Goal: Task Accomplishment & Management: Manage account settings

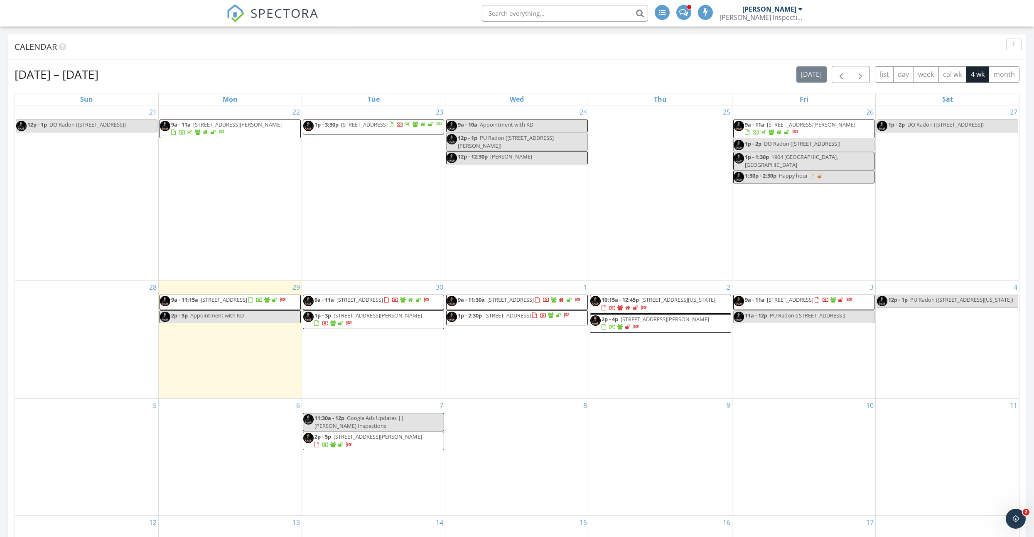
scroll to position [267, 0]
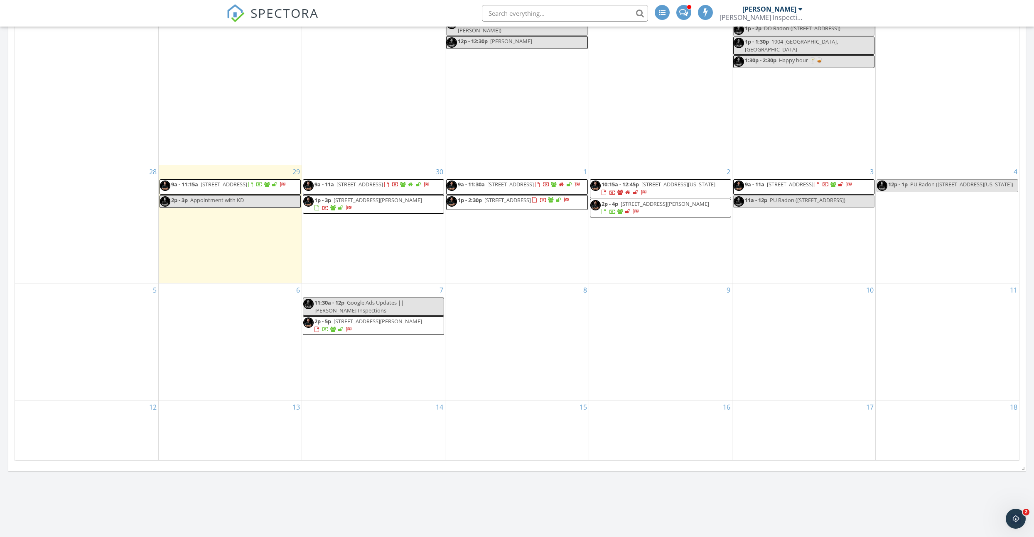
click at [209, 316] on div "6" at bounding box center [230, 342] width 143 height 117
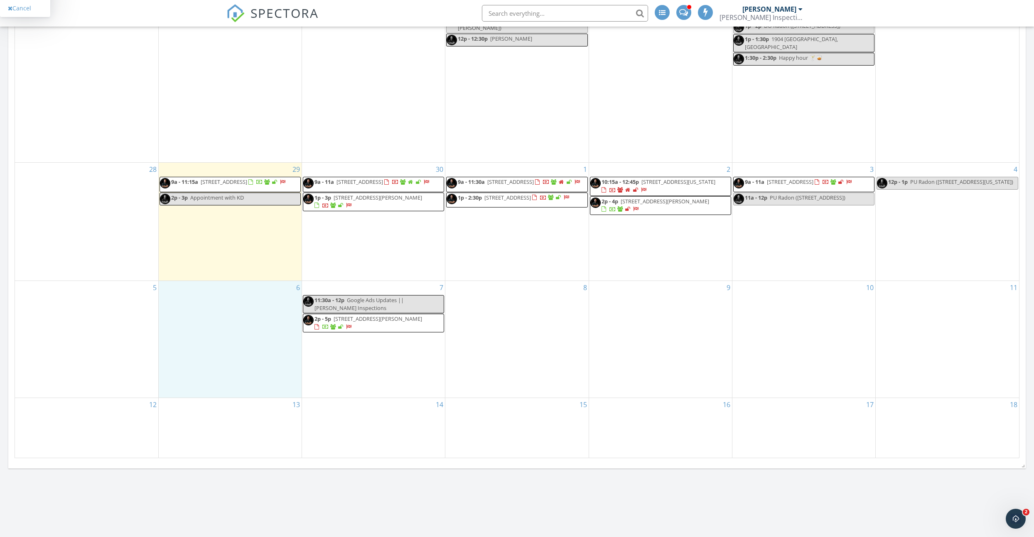
scroll to position [388, 0]
click at [226, 273] on link "Inspection" at bounding box center [228, 268] width 43 height 13
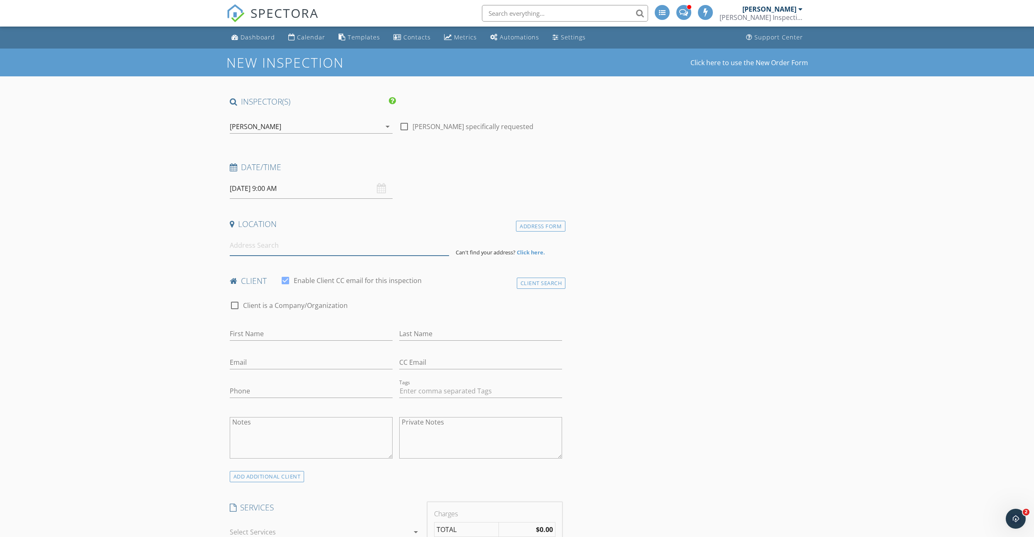
click at [270, 246] on input at bounding box center [339, 245] width 219 height 20
paste input "1104 8th Street"
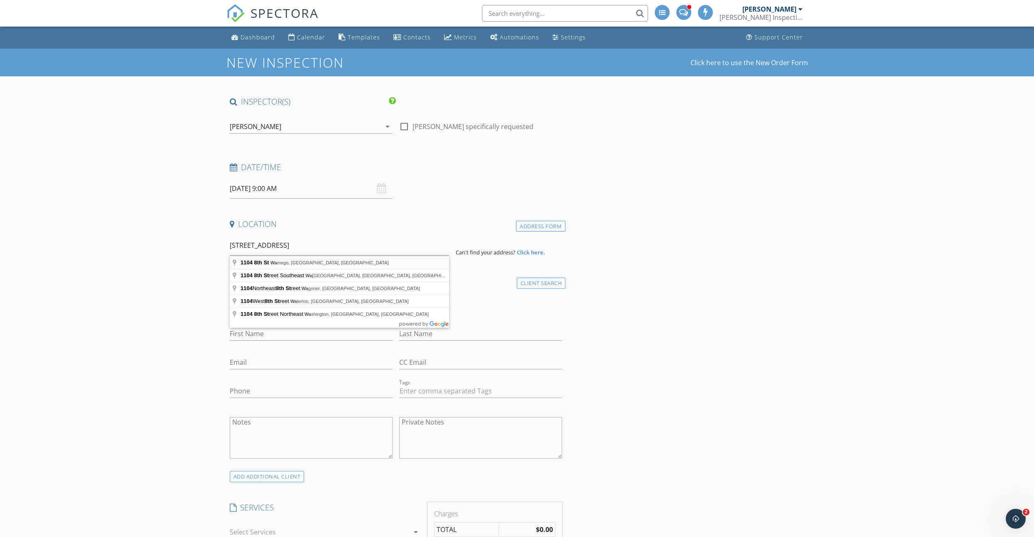
type input "1104 8th St, Wamego, KS, USA"
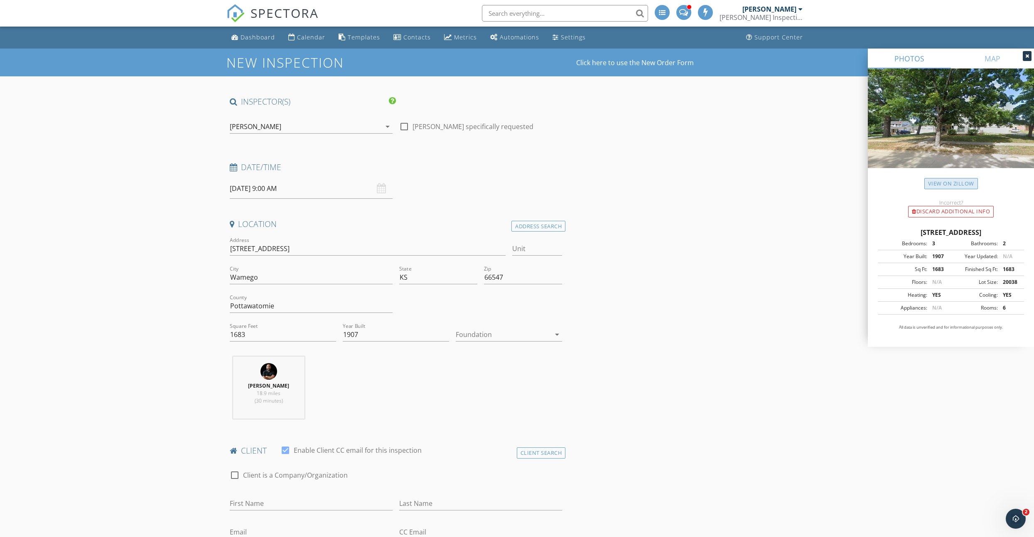
click at [932, 182] on link "View on Zillow" at bounding box center [951, 183] width 54 height 11
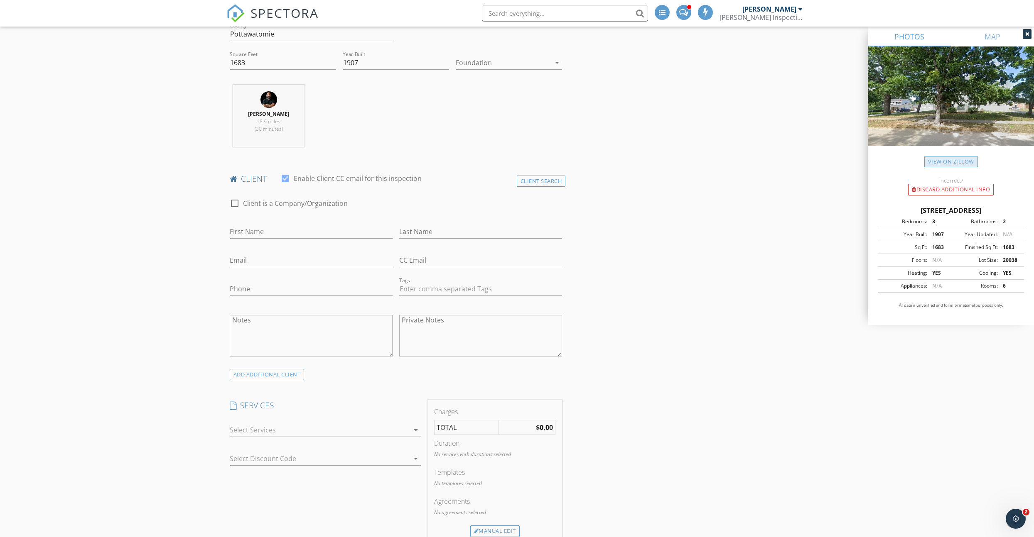
scroll to position [257, 0]
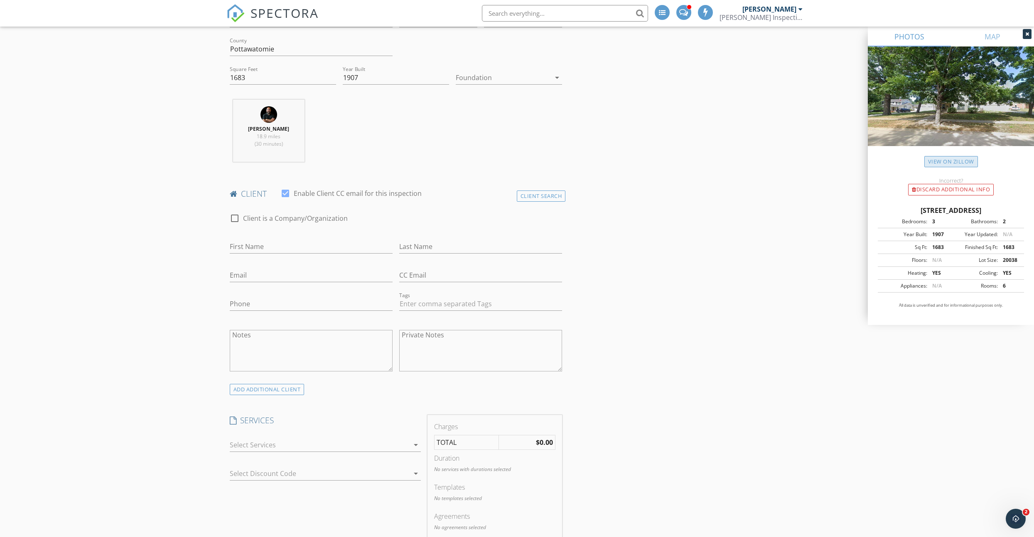
drag, startPoint x: 266, startPoint y: 328, endPoint x: 266, endPoint y: 337, distance: 9.6
click at [266, 328] on div "Notes" at bounding box center [311, 351] width 163 height 50
click at [265, 338] on textarea "Notes" at bounding box center [311, 351] width 163 height 42
paste textarea "Logan & Megan Payne 6205532026 6206178696 megan.g.nelson@gmail.com"
click at [238, 337] on textarea "Logan & Megan Payne 6205532026 6206178696 megan.g.nelson@gmail.com" at bounding box center [311, 351] width 163 height 42
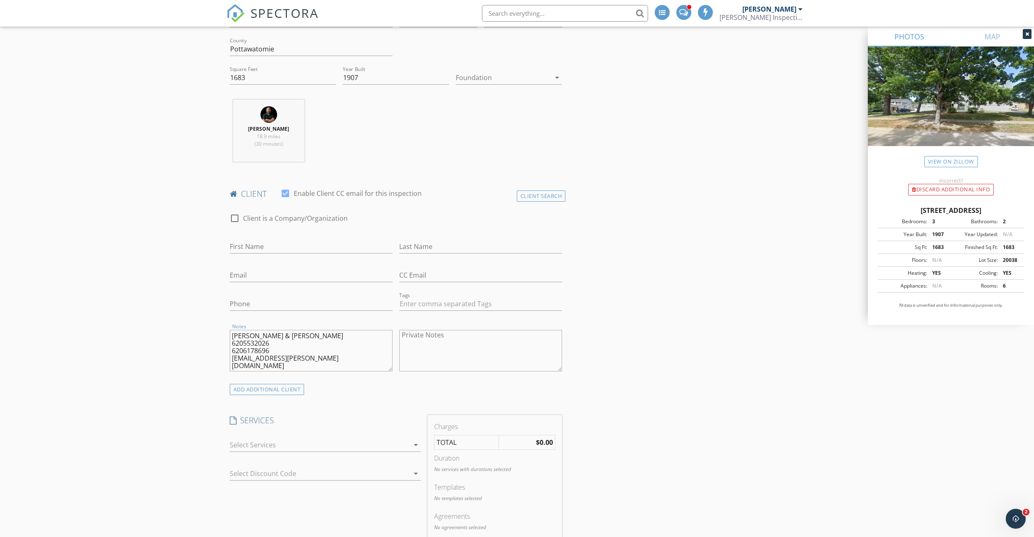
drag, startPoint x: 238, startPoint y: 337, endPoint x: 263, endPoint y: 319, distance: 31.2
click at [262, 337] on textarea "Logan & Megan Payne 6205532026 6206178696 megan.g.nelson@gmail.com" at bounding box center [311, 351] width 163 height 42
type textarea "Payne 6205532026 6206178696 megan.g.nelson@gmail.com"
click at [253, 249] on input "First Name" at bounding box center [311, 247] width 163 height 14
paste input "Logan & Megan"
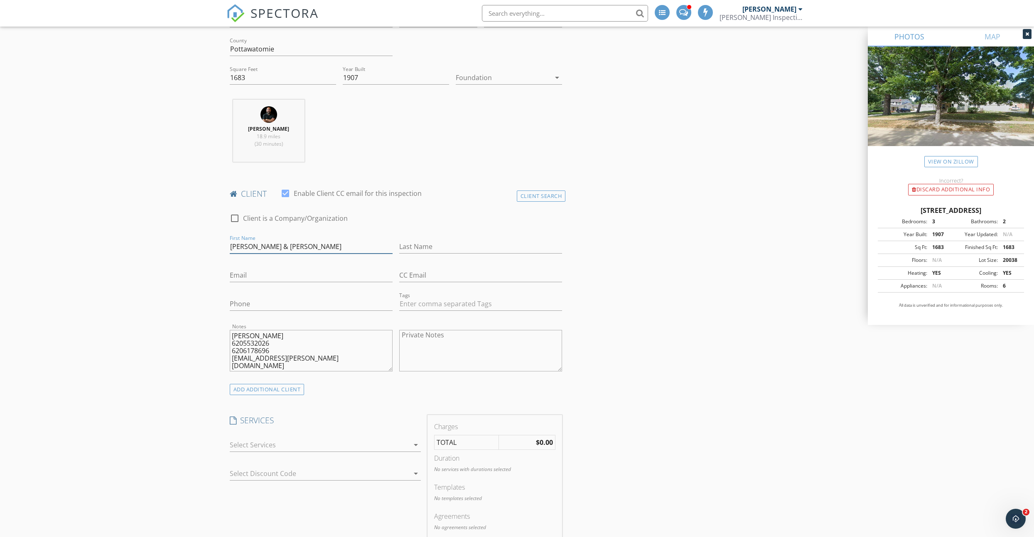
type input "Logan & Megan"
click at [245, 336] on textarea "Payne 6205532026 6206178696 megan.g.nelson@gmail.com" at bounding box center [311, 351] width 163 height 42
type textarea "6205532026 6206178696 megan.g.nelson@gmail.com"
click at [417, 247] on input "Last Name" at bounding box center [480, 247] width 163 height 14
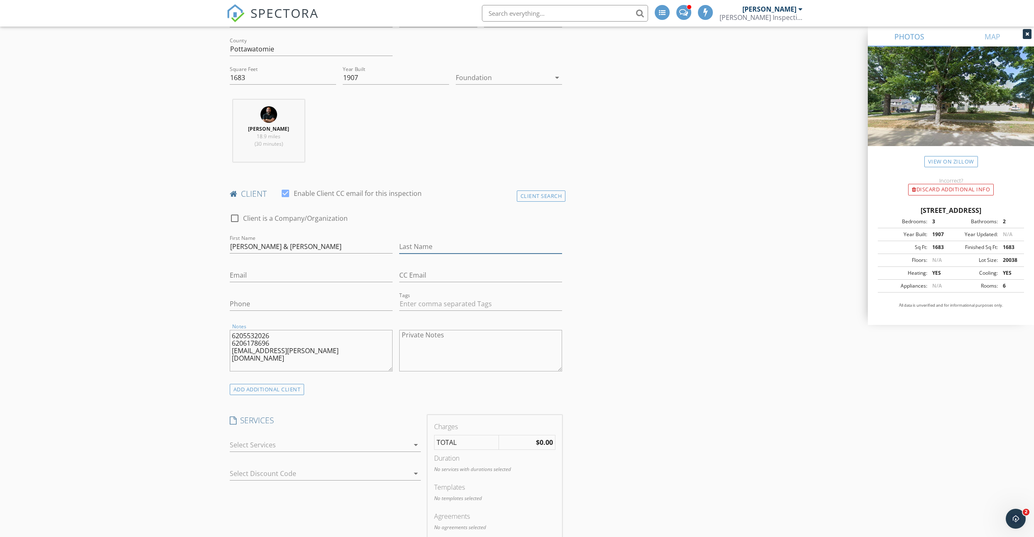
paste input "Payne"
type input "Payne"
click at [256, 335] on textarea "6205532026 6206178696 megan.g.nelson@gmail.com" at bounding box center [311, 351] width 163 height 42
type textarea "6206178696 megan.g.nelson@gmail.com"
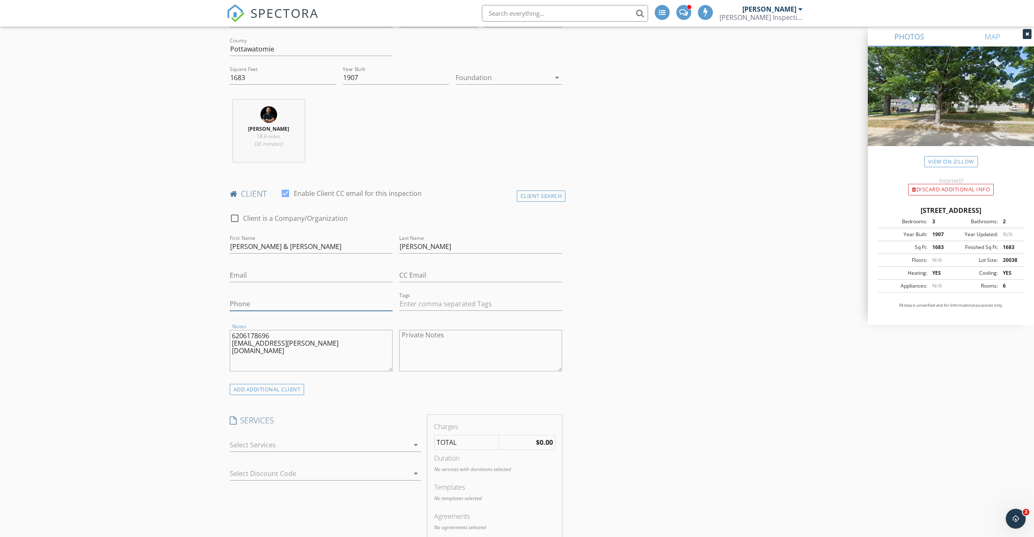
click at [251, 307] on input "Phone" at bounding box center [311, 304] width 163 height 14
paste input "620-553-2026"
type input "620-553-2026"
click at [242, 346] on textarea "6206178696 megan.g.nelson@gmail.com" at bounding box center [311, 351] width 163 height 42
drag, startPoint x: 243, startPoint y: 346, endPoint x: 321, endPoint y: 348, distance: 78.1
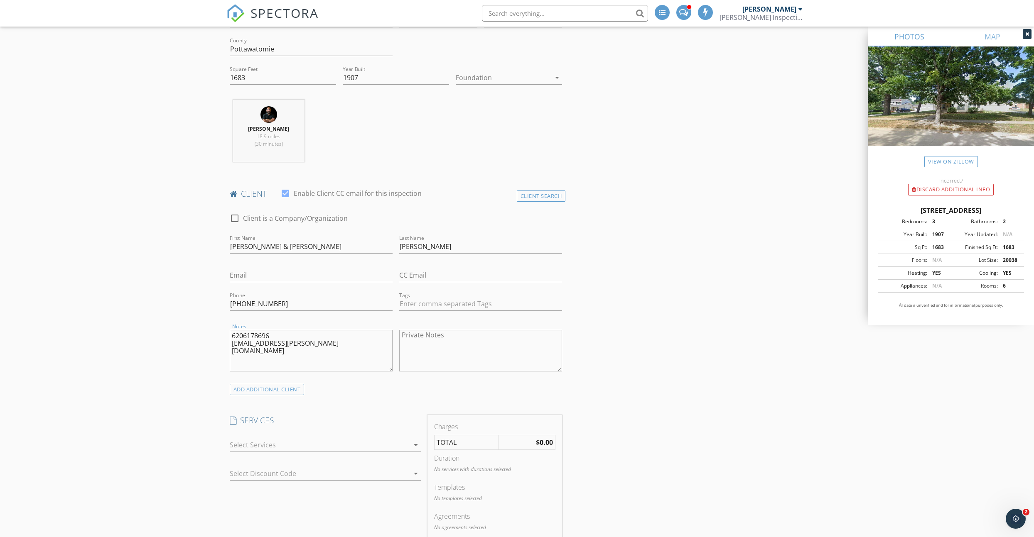
click at [321, 348] on textarea "6206178696 megan.g.nelson@gmail.com" at bounding box center [311, 351] width 163 height 42
type textarea "6206178696"
click at [254, 277] on input "Email" at bounding box center [311, 276] width 163 height 14
paste input "megan.g.nelson@gmail.com"
type input "megan.g.nelson@gmail.com"
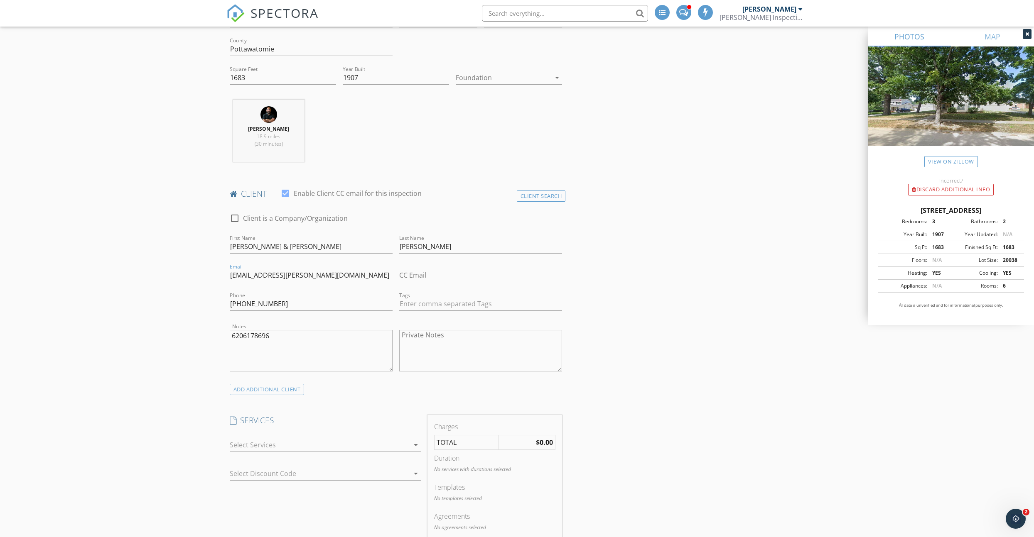
click at [289, 335] on textarea "6206178696" at bounding box center [311, 351] width 163 height 42
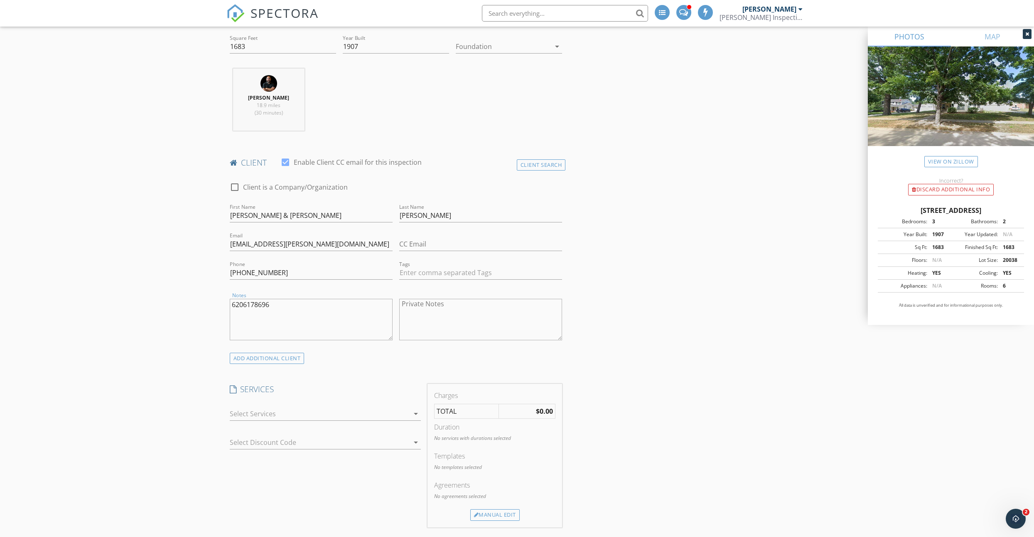
scroll to position [446, 0]
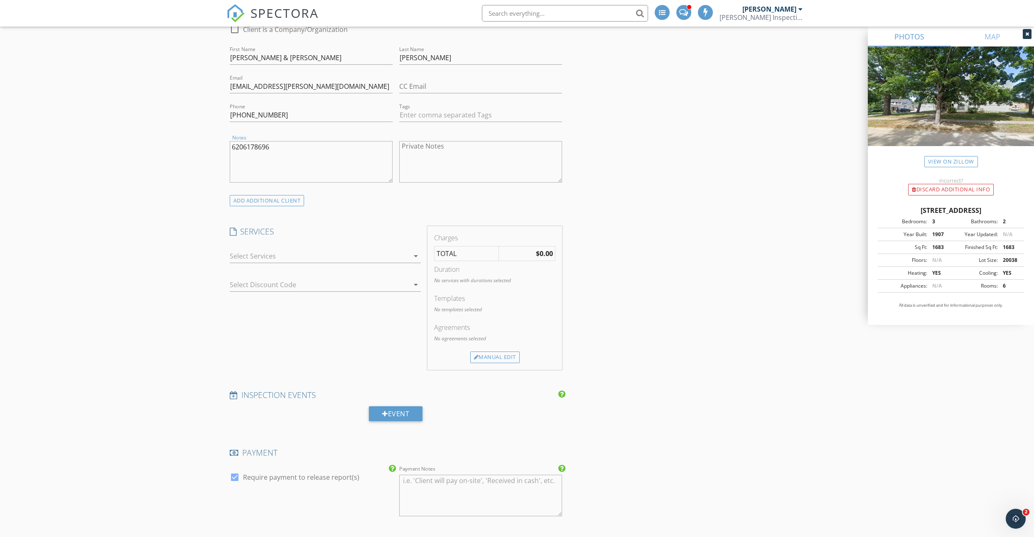
click at [266, 259] on div at bounding box center [319, 256] width 179 height 13
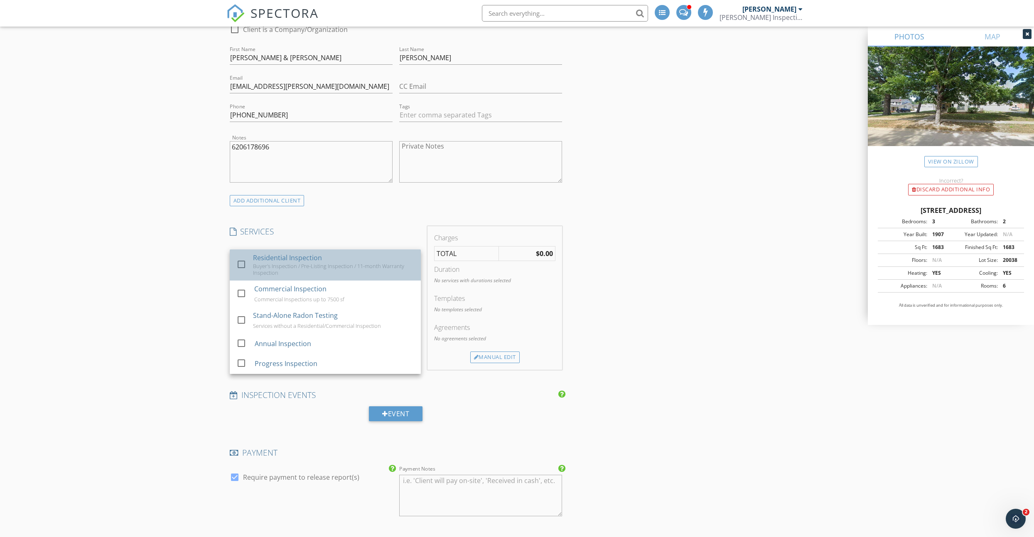
click at [265, 268] on div "Buyer's Inspection / Pre-Listing Inspection / 11-month Warranty Inspection" at bounding box center [333, 269] width 161 height 13
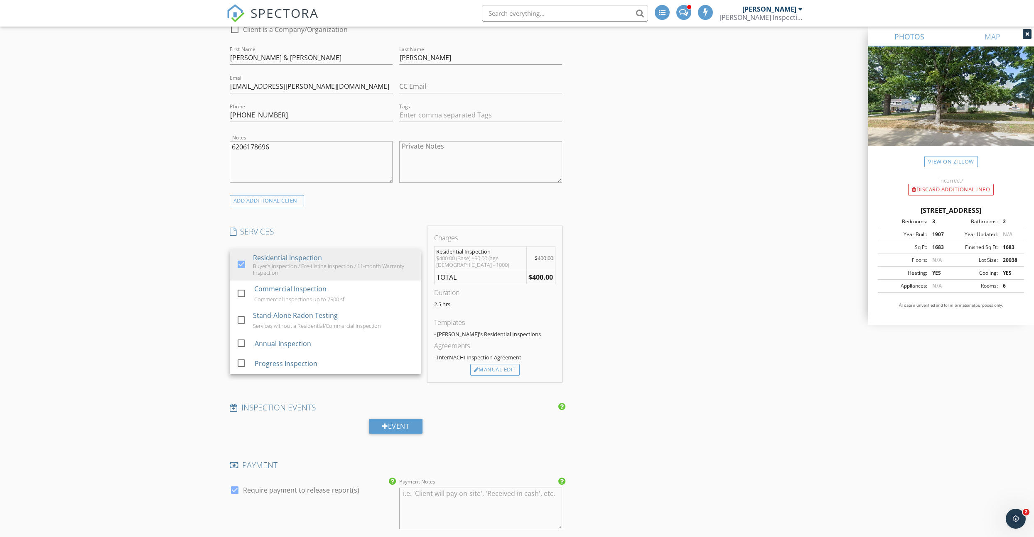
click at [214, 276] on div "New Inspection Click here to use the New Order Form INSPECTOR(S) check_box Linc…" at bounding box center [517, 450] width 1034 height 1695
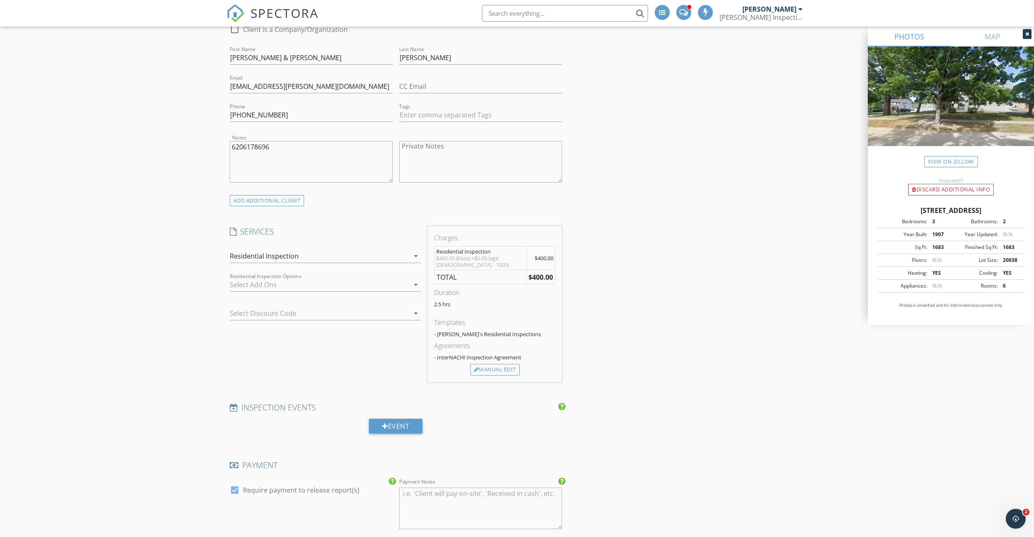
click at [251, 287] on div at bounding box center [319, 284] width 179 height 13
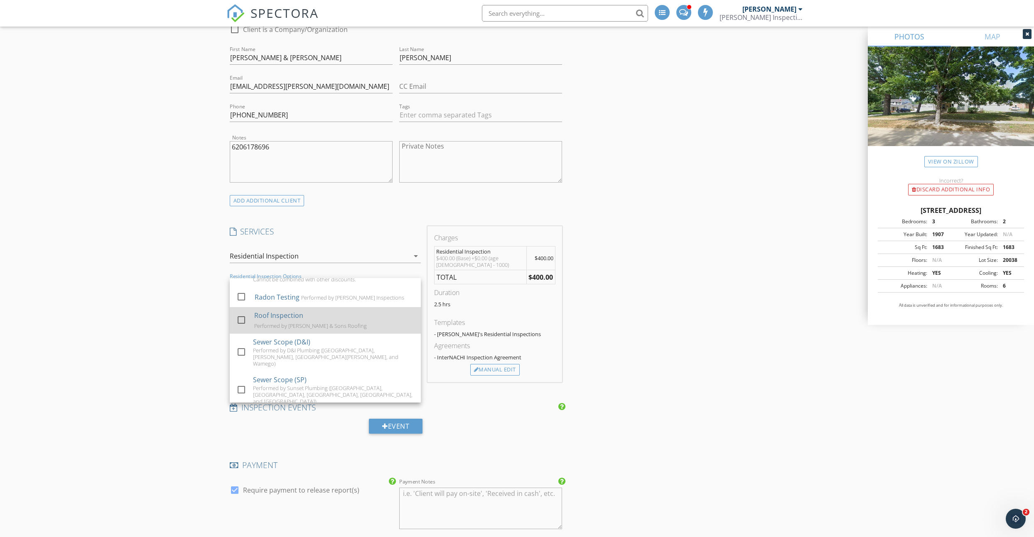
scroll to position [57, 0]
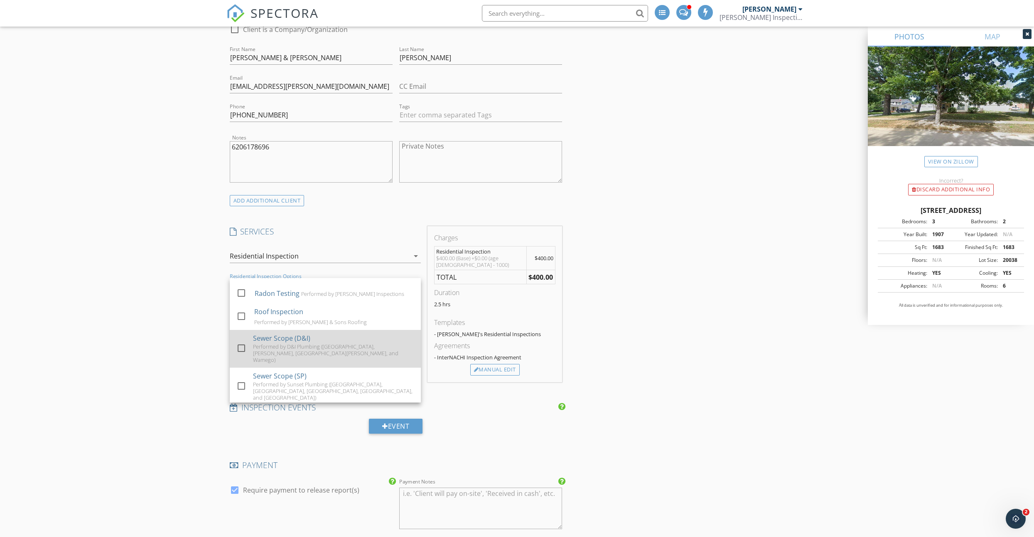
click at [246, 341] on div at bounding box center [241, 348] width 14 height 14
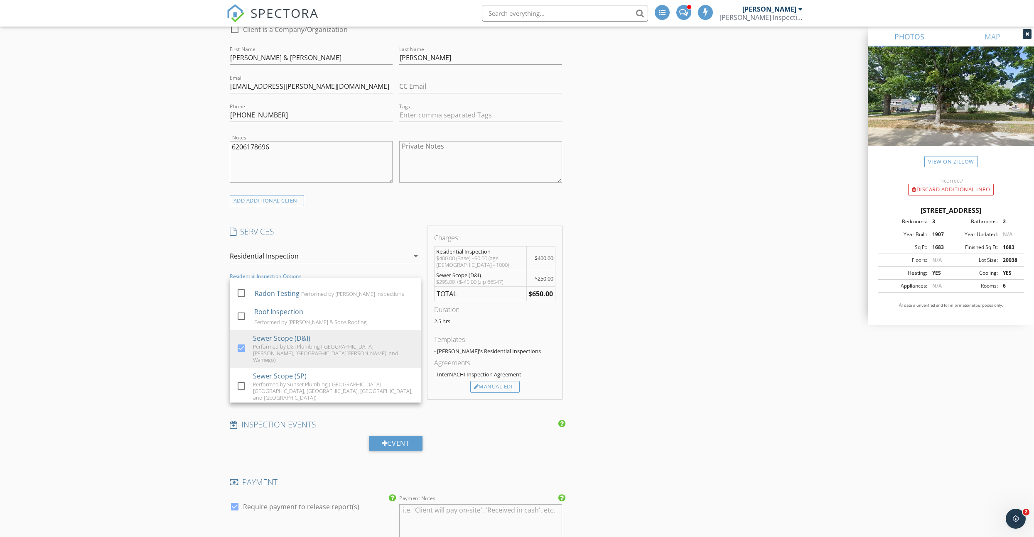
click at [177, 319] on div "New Inspection Click here to use the New Order Form INSPECTOR(S) check_box Linc…" at bounding box center [517, 458] width 1034 height 1711
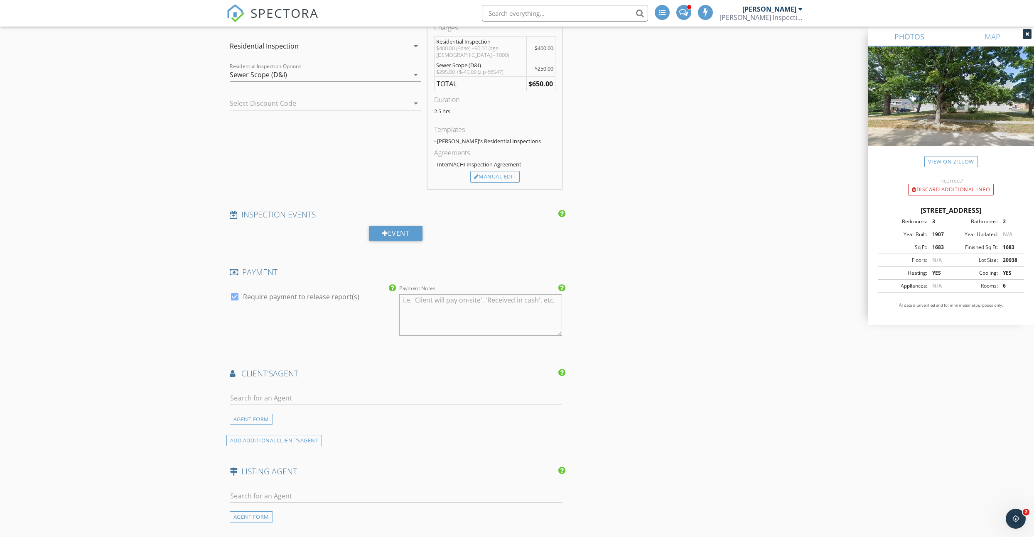
scroll to position [735, 0]
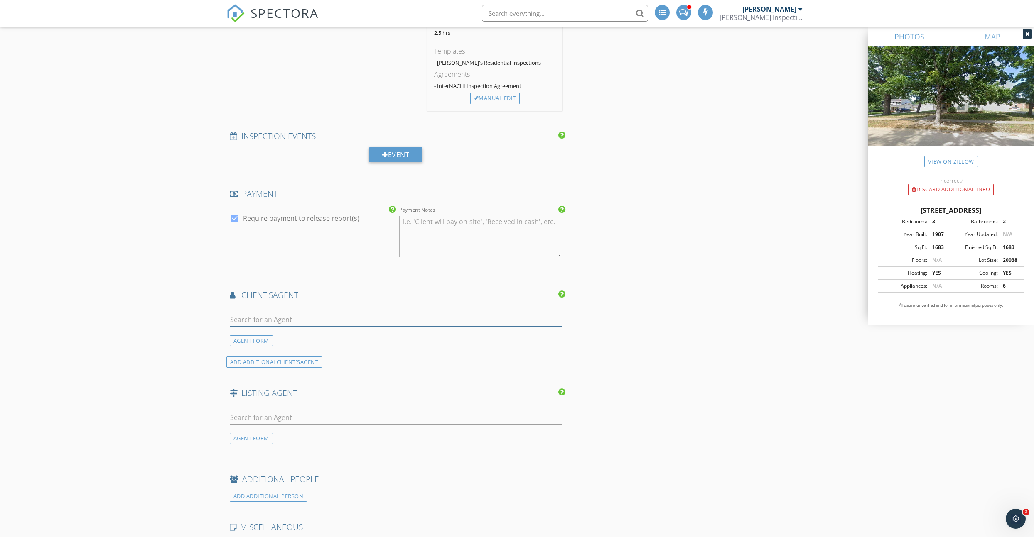
click at [266, 324] on input "text" at bounding box center [396, 320] width 333 height 14
click at [232, 218] on div at bounding box center [235, 218] width 14 height 14
checkbox input "false"
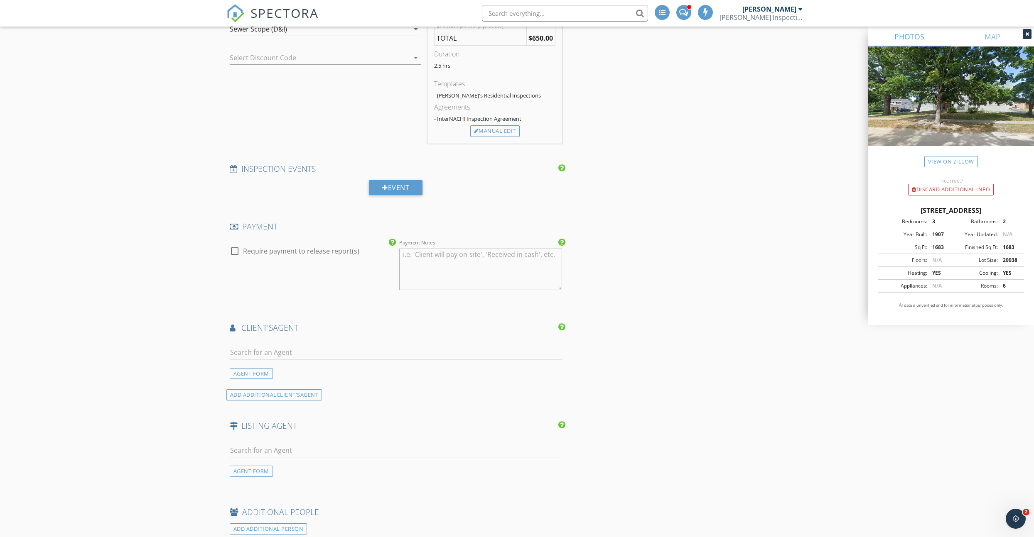
scroll to position [722, 0]
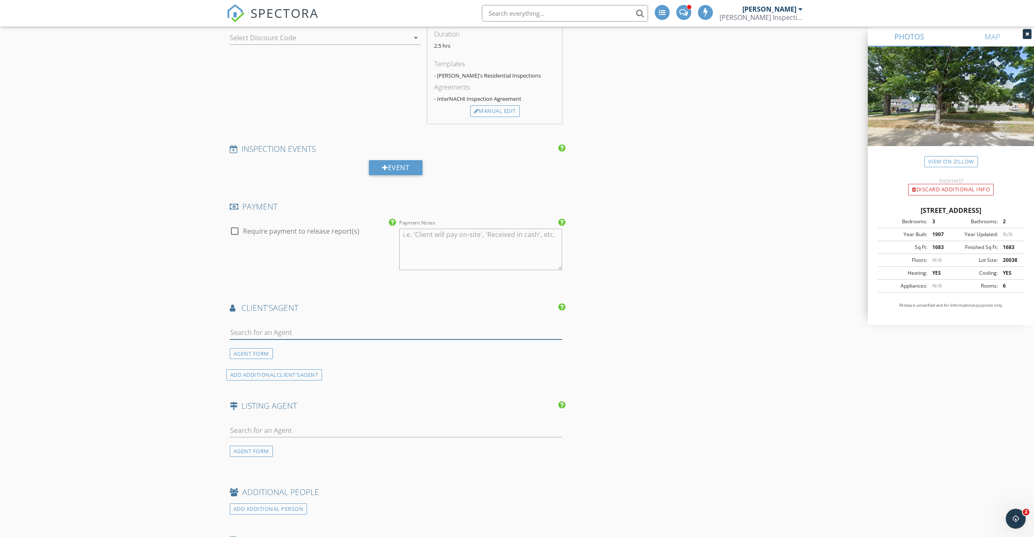
click at [243, 329] on input "text" at bounding box center [396, 333] width 333 height 14
type input "staci"
click at [263, 374] on div "Staci Schroeder" at bounding box center [286, 371] width 67 height 10
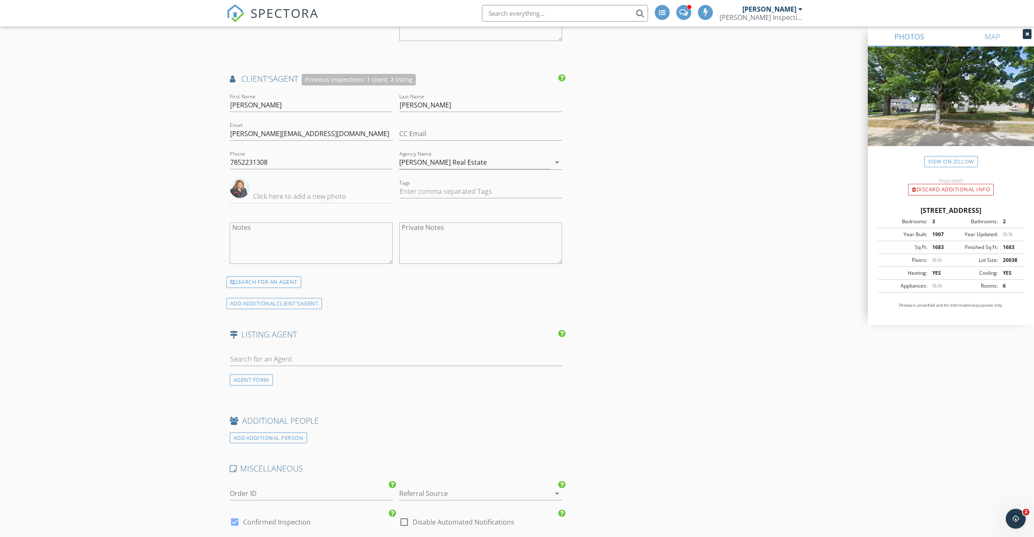
scroll to position [959, 0]
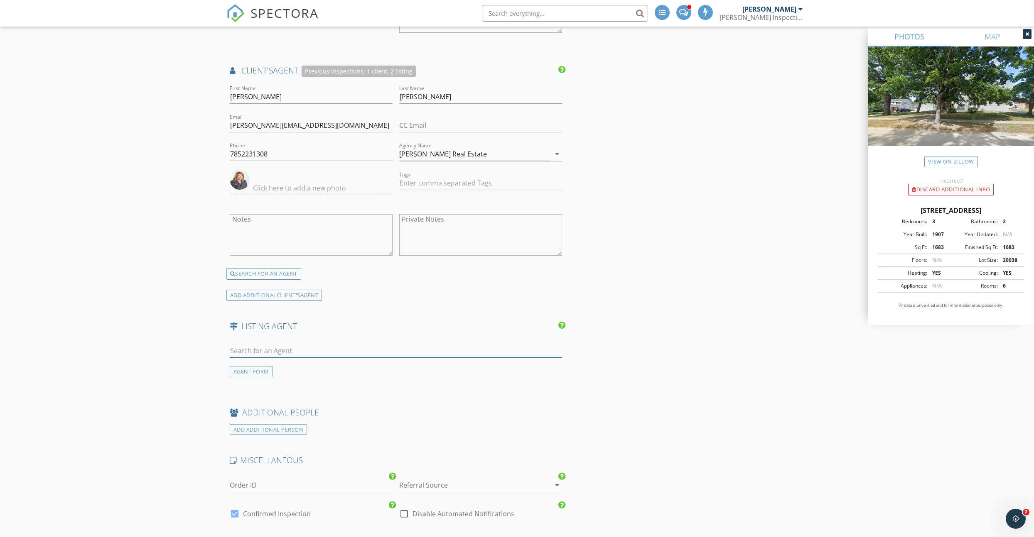
click at [253, 347] on input "text" at bounding box center [396, 351] width 333 height 14
paste input "David Renberg"
type input "David Renberg"
click at [274, 372] on div "Foundation Realty" at bounding box center [279, 374] width 52 height 7
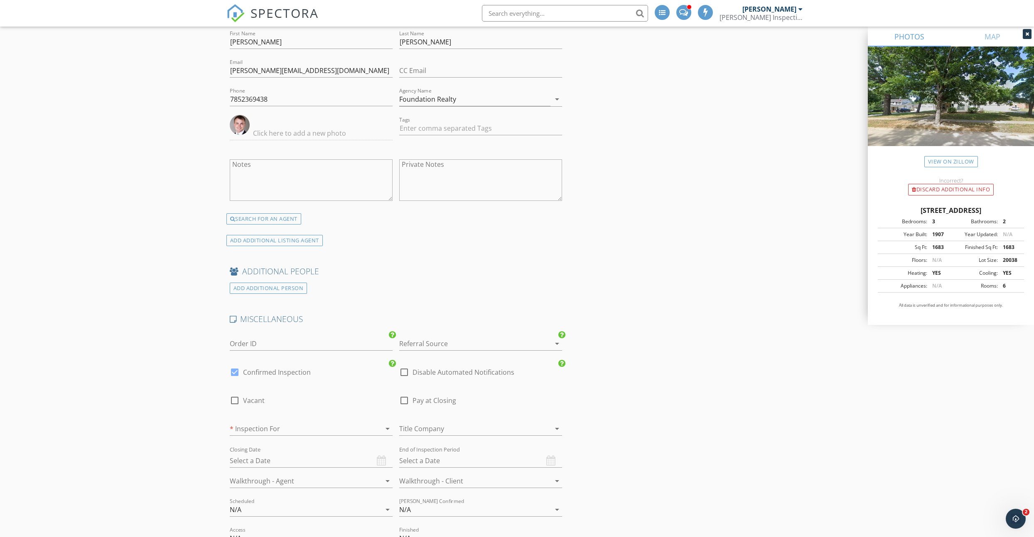
scroll to position [1314, 0]
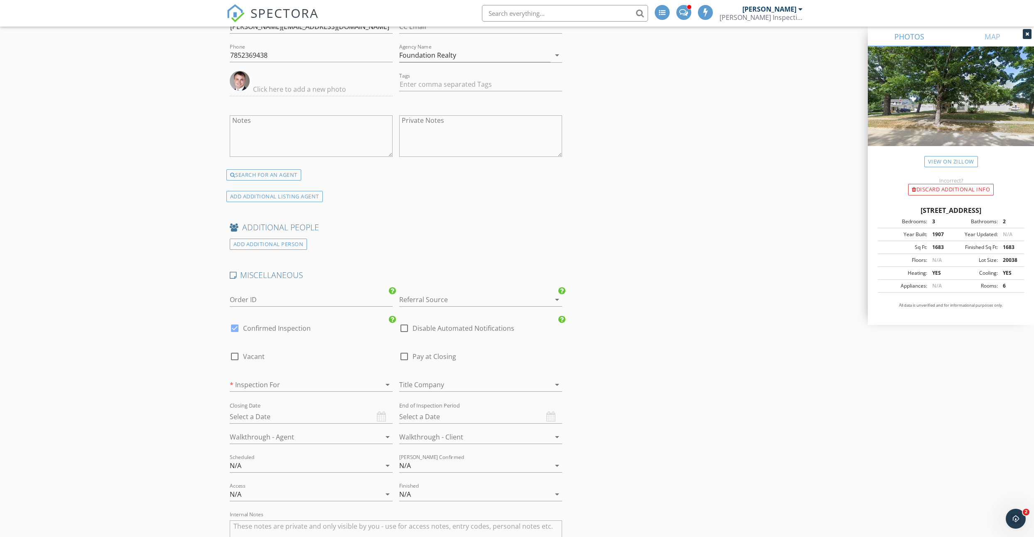
click at [404, 355] on div at bounding box center [404, 357] width 14 height 14
checkbox input "true"
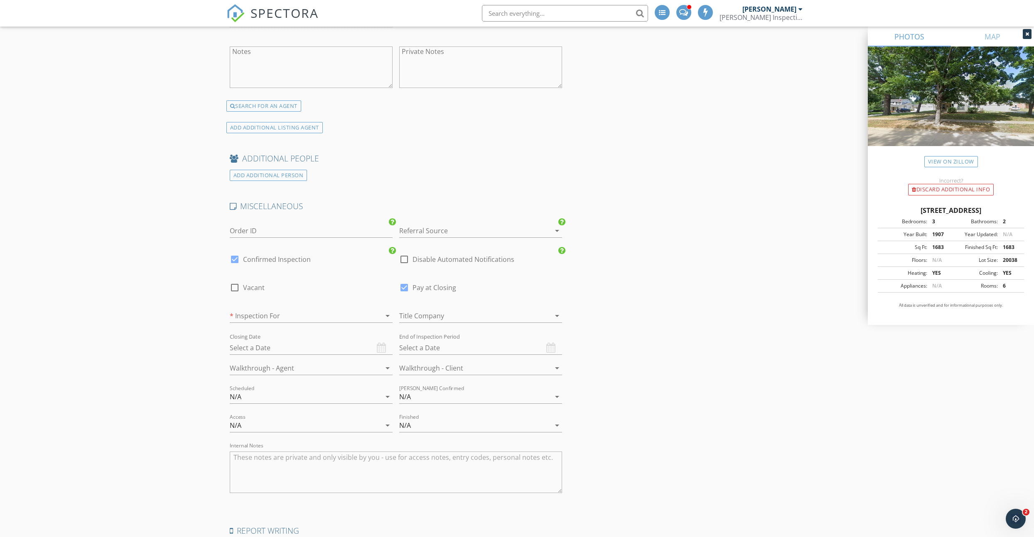
scroll to position [1392, 0]
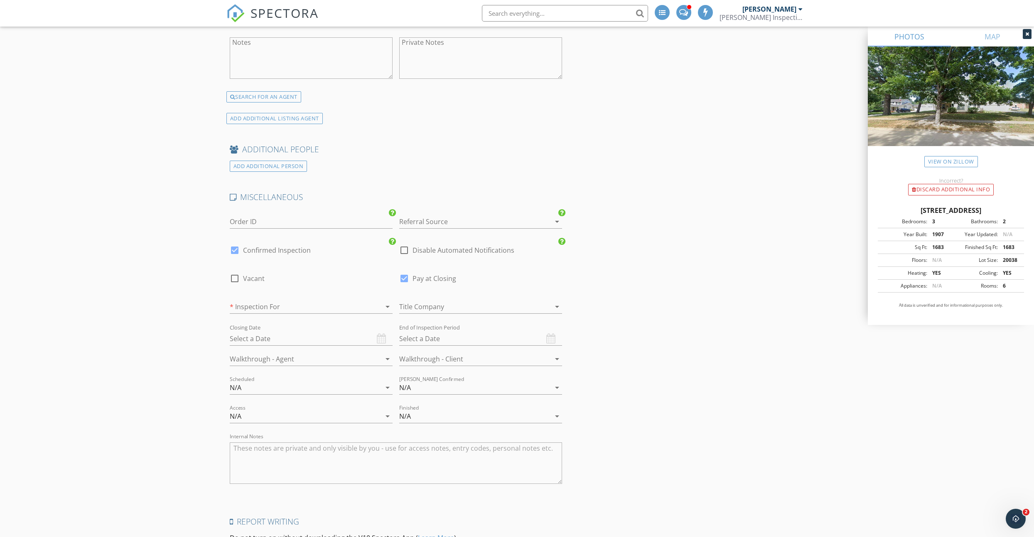
drag, startPoint x: 255, startPoint y: 307, endPoint x: 260, endPoint y: 312, distance: 6.8
click at [255, 307] on div at bounding box center [300, 306] width 140 height 13
click at [255, 315] on div "Buyer" at bounding box center [311, 309] width 150 height 20
click at [266, 363] on div at bounding box center [300, 359] width 140 height 13
drag, startPoint x: 265, startPoint y: 368, endPoint x: 305, endPoint y: 365, distance: 40.4
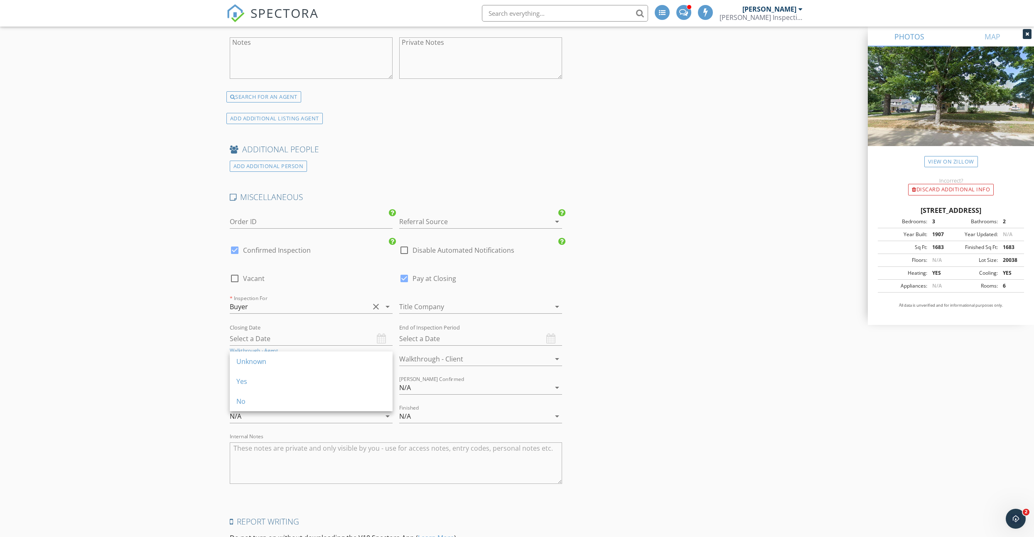
click at [265, 368] on div "Unknown" at bounding box center [311, 362] width 150 height 20
drag, startPoint x: 463, startPoint y: 363, endPoint x: 448, endPoint y: 365, distance: 15.6
click at [463, 363] on div at bounding box center [469, 359] width 140 height 13
drag, startPoint x: 436, startPoint y: 366, endPoint x: 351, endPoint y: 373, distance: 85.0
click at [436, 366] on div "Unknown" at bounding box center [481, 362] width 150 height 10
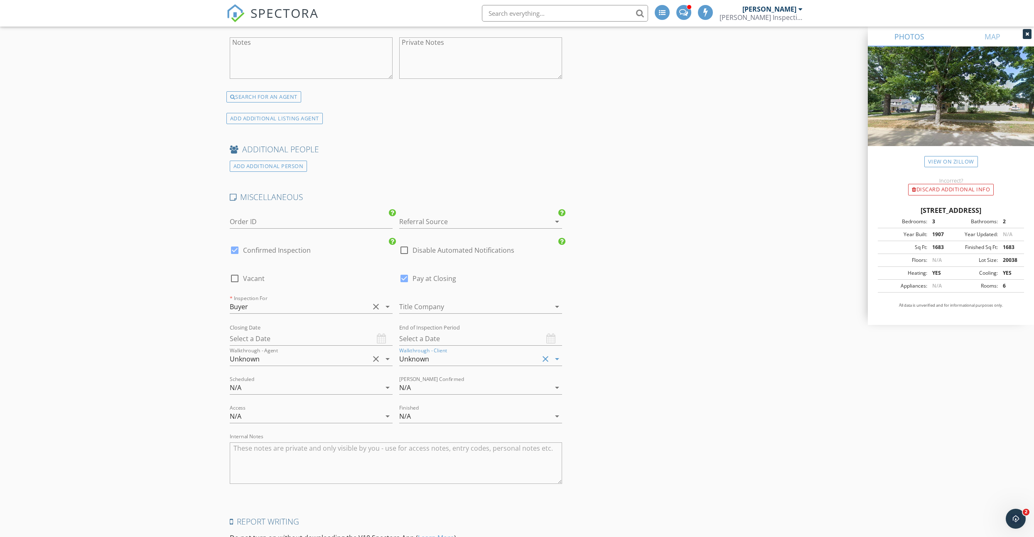
click at [257, 380] on div "Scheduled N/A arrow_drop_down" at bounding box center [311, 389] width 163 height 27
click at [254, 390] on div "N/A" at bounding box center [305, 386] width 151 height 13
click at [248, 427] on div "No" at bounding box center [311, 429] width 150 height 10
click at [417, 388] on div "N/A" at bounding box center [474, 386] width 151 height 13
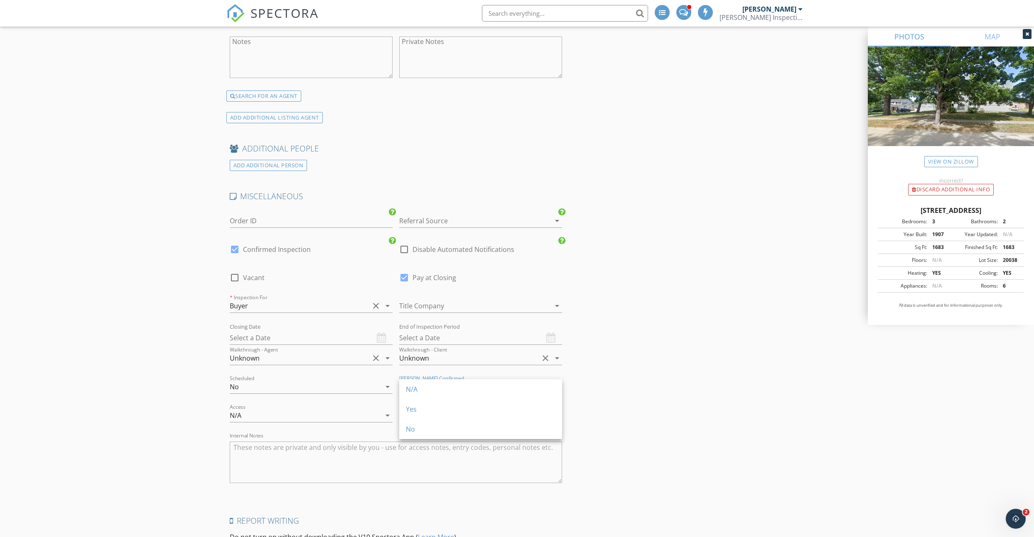
drag, startPoint x: 414, startPoint y: 433, endPoint x: 390, endPoint y: 430, distance: 24.3
click at [414, 433] on div "No" at bounding box center [481, 429] width 150 height 10
click at [288, 414] on div "N/A" at bounding box center [305, 415] width 151 height 13
drag, startPoint x: 260, startPoint y: 453, endPoint x: 265, endPoint y: 453, distance: 5.0
click at [260, 453] on div "No" at bounding box center [311, 457] width 150 height 10
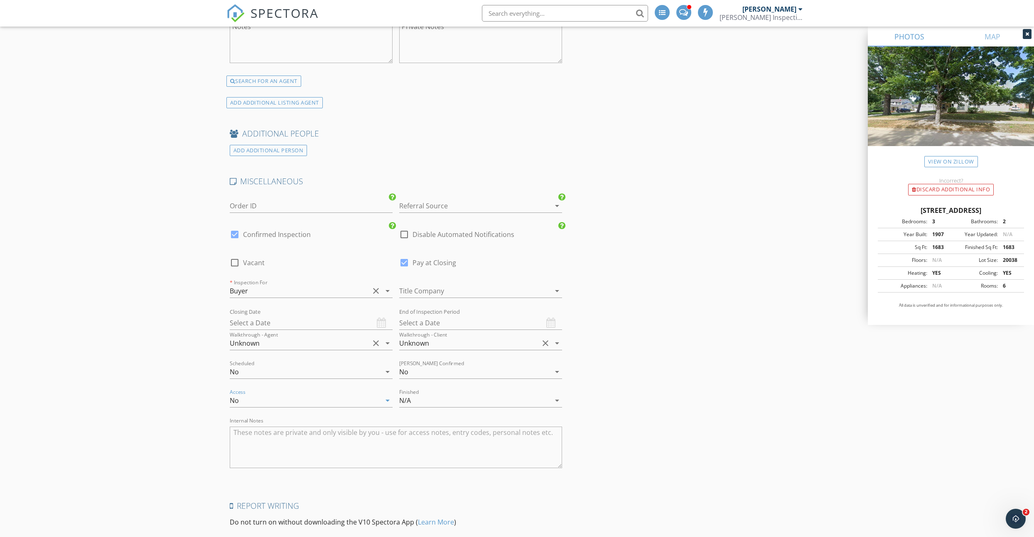
click at [417, 400] on div "N/A" at bounding box center [474, 400] width 151 height 13
drag, startPoint x: 420, startPoint y: 441, endPoint x: 335, endPoint y: 396, distance: 96.0
click at [420, 441] on div "No" at bounding box center [481, 442] width 150 height 10
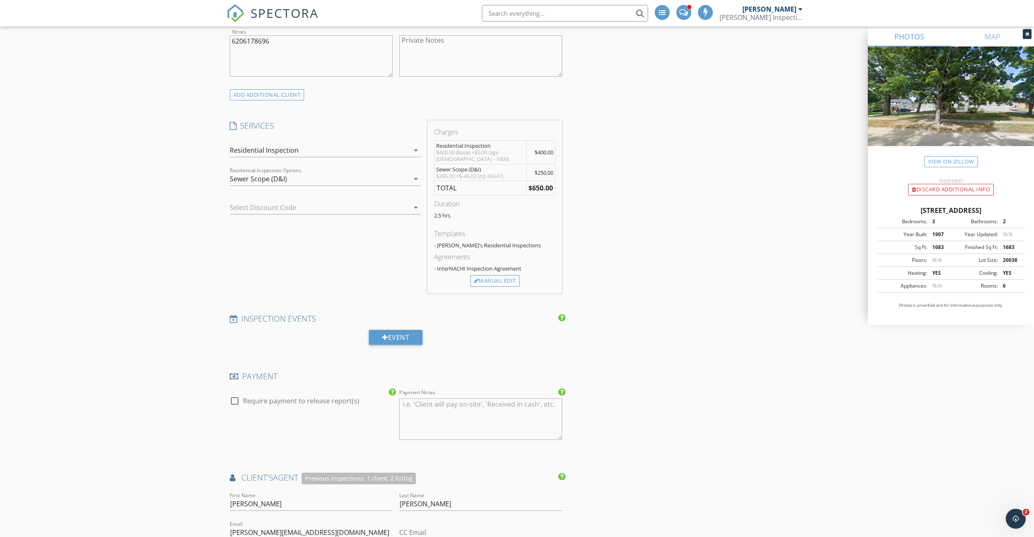
scroll to position [551, 0]
click at [297, 178] on div "Sewer Scope (D&I)" at bounding box center [319, 180] width 179 height 13
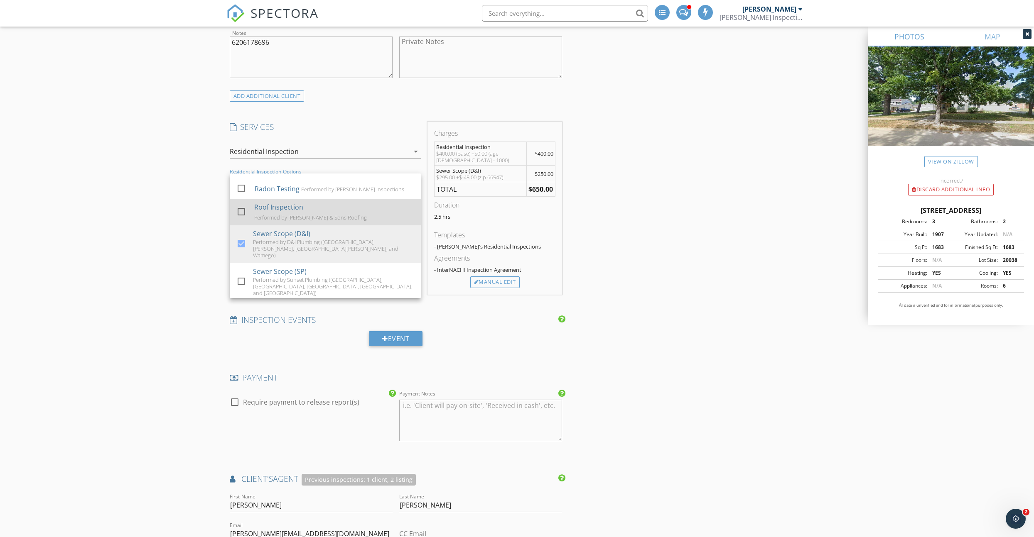
scroll to position [56, 0]
click at [262, 208] on div "Roof Inspection" at bounding box center [278, 209] width 49 height 10
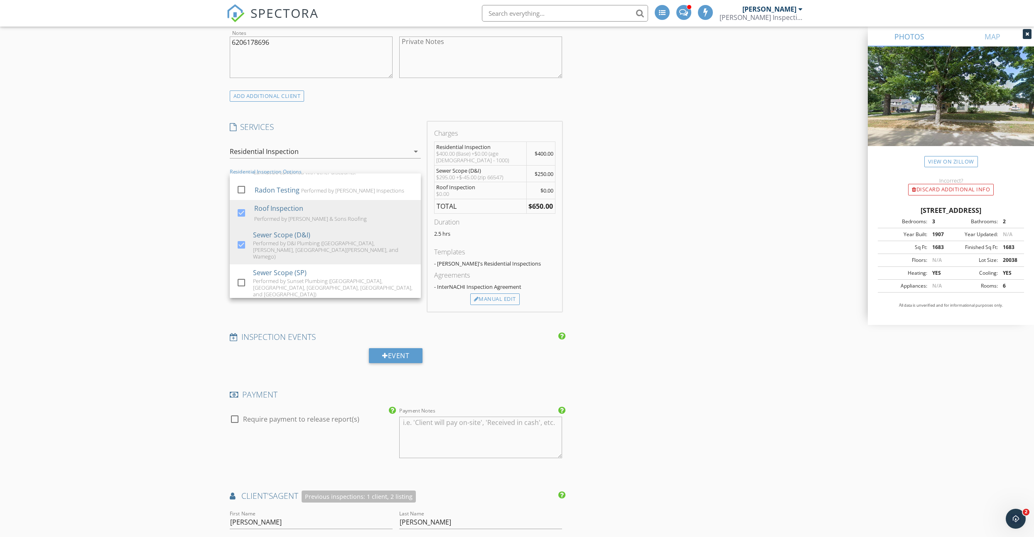
click at [182, 210] on div "New Inspection Click here to use the New Order Form INSPECTOR(S) check_box Linc…" at bounding box center [517, 525] width 1034 height 2055
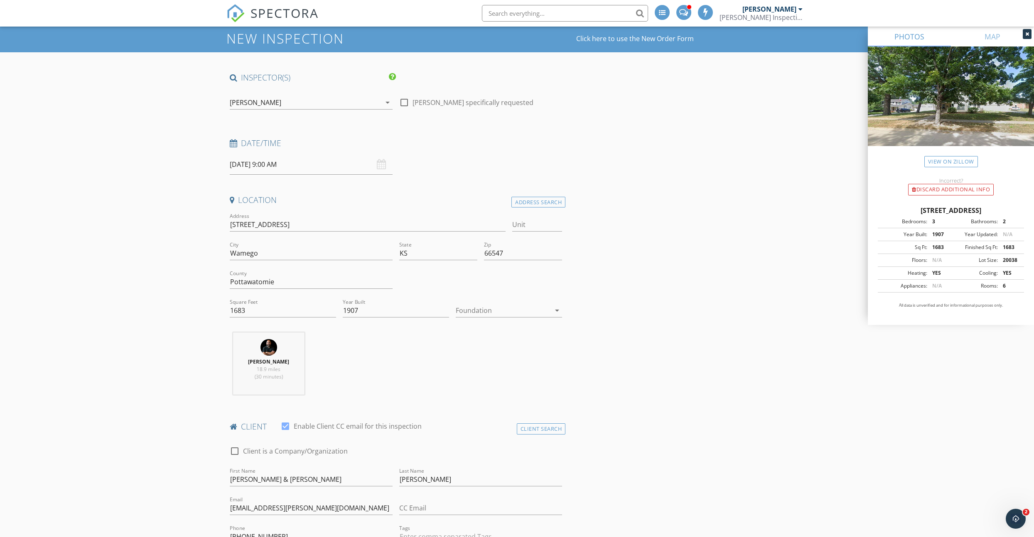
scroll to position [27, 0]
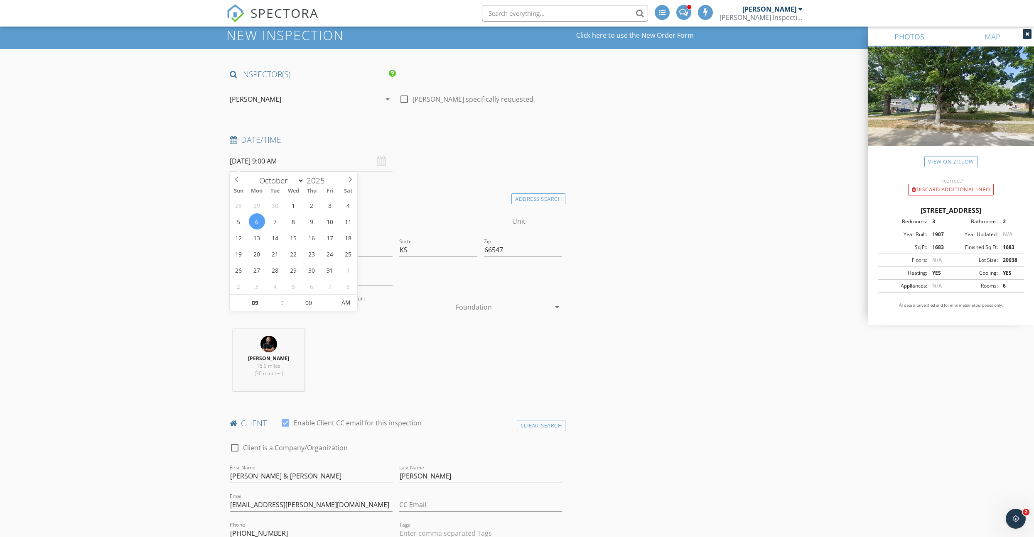
click at [274, 166] on input "10/06/2025 9:00 AM" at bounding box center [311, 161] width 163 height 20
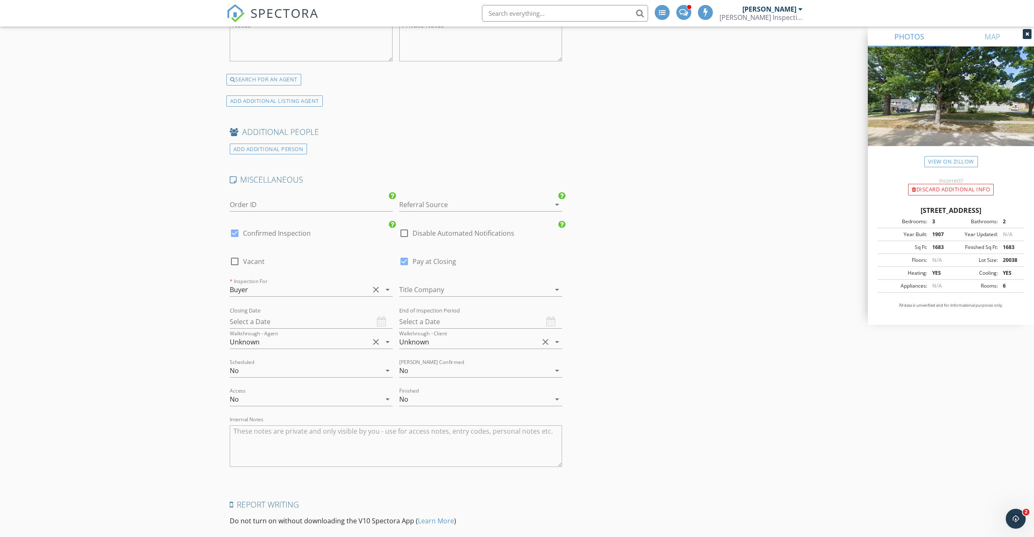
scroll to position [1565, 0]
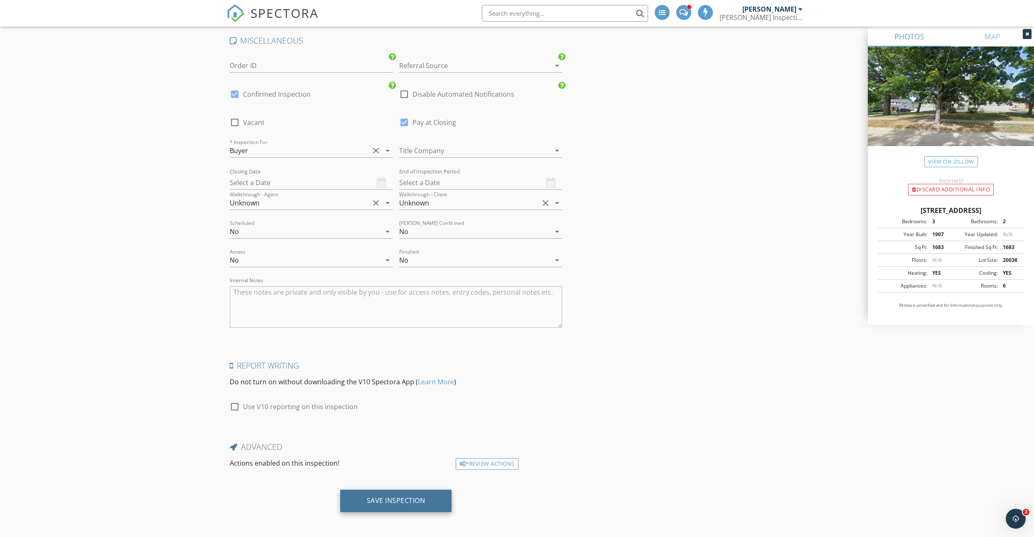
click at [380, 497] on div "Save Inspection" at bounding box center [396, 501] width 59 height 8
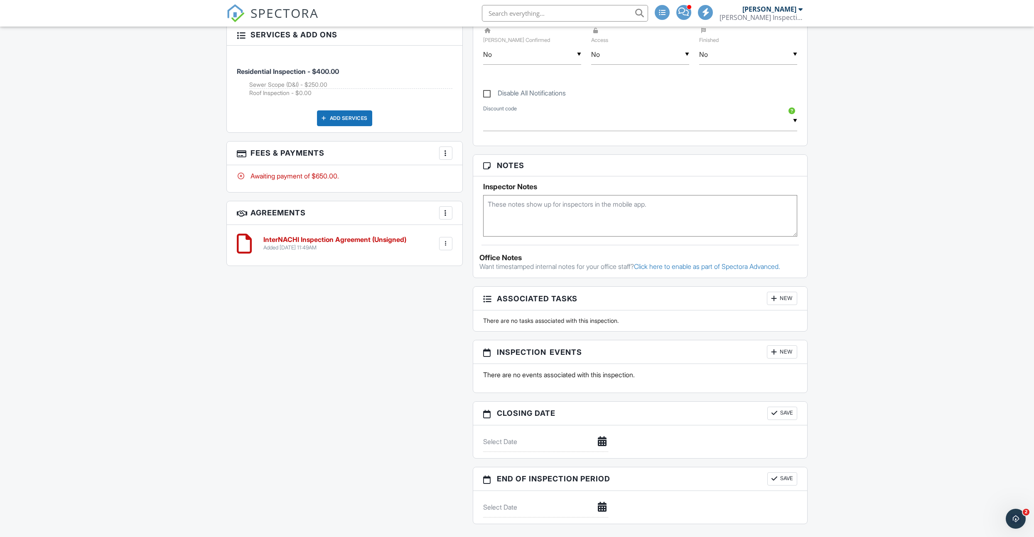
scroll to position [715, 0]
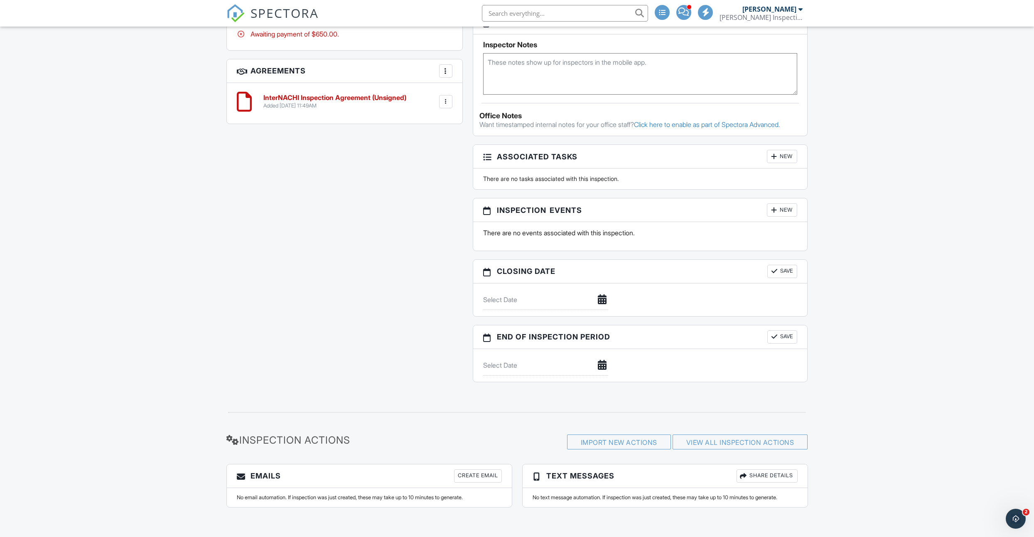
click at [468, 474] on div "Create Email" at bounding box center [478, 476] width 48 height 13
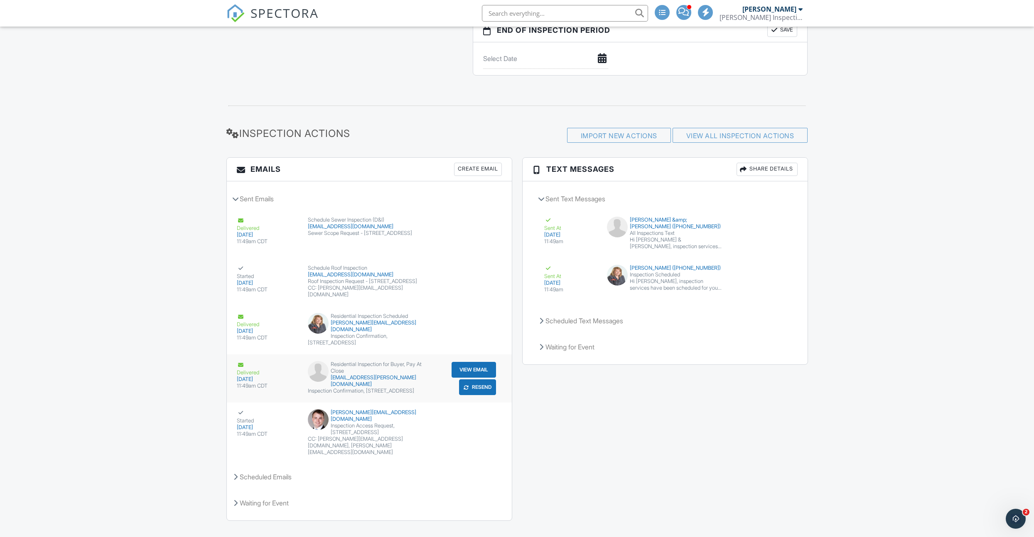
click at [471, 371] on button "View Email" at bounding box center [473, 370] width 44 height 16
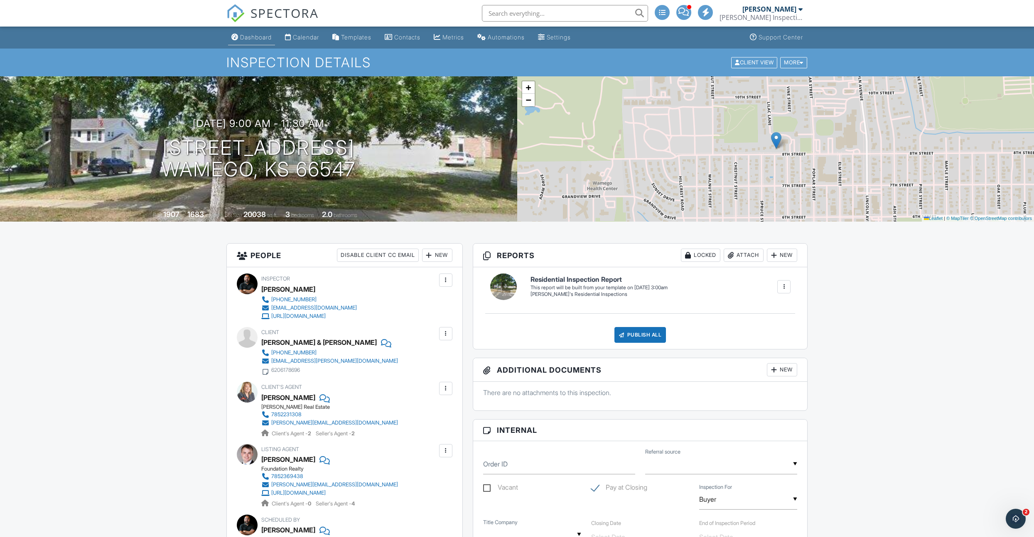
click at [253, 39] on div "Dashboard" at bounding box center [256, 37] width 32 height 7
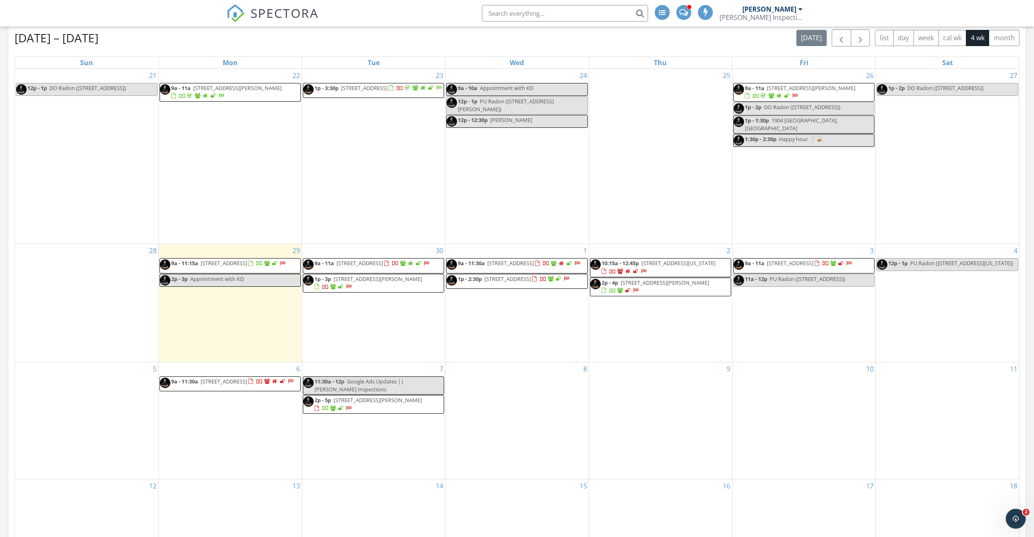
scroll to position [310, 0]
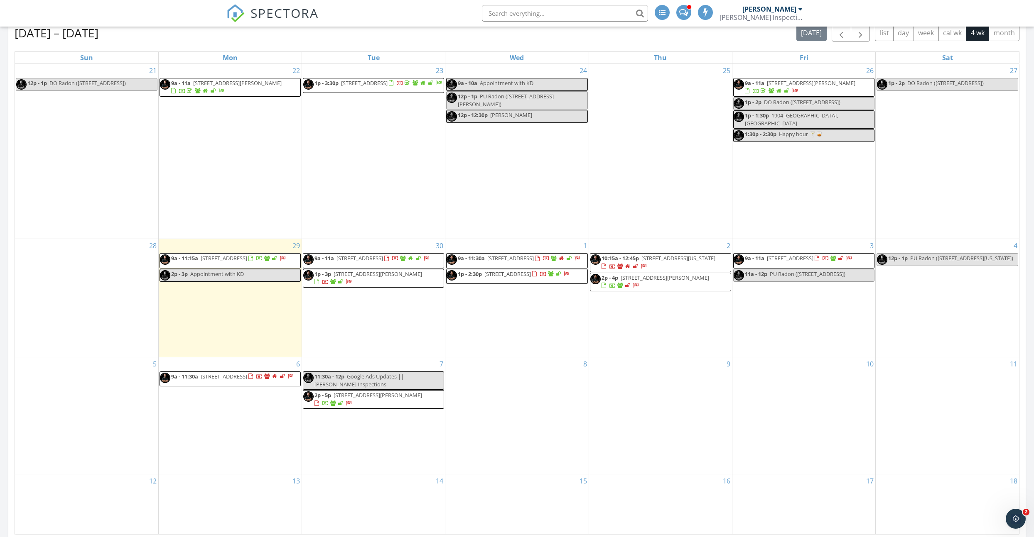
click at [819, 84] on span "107 Wildcat Way, Saint George 66535" at bounding box center [811, 82] width 88 height 7
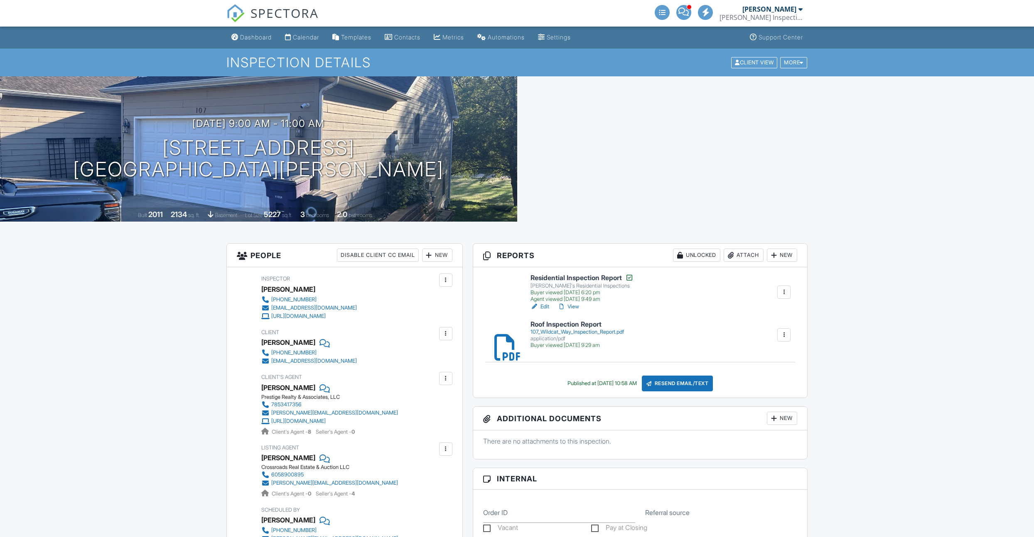
click at [745, 252] on div "Attach" at bounding box center [744, 255] width 40 height 13
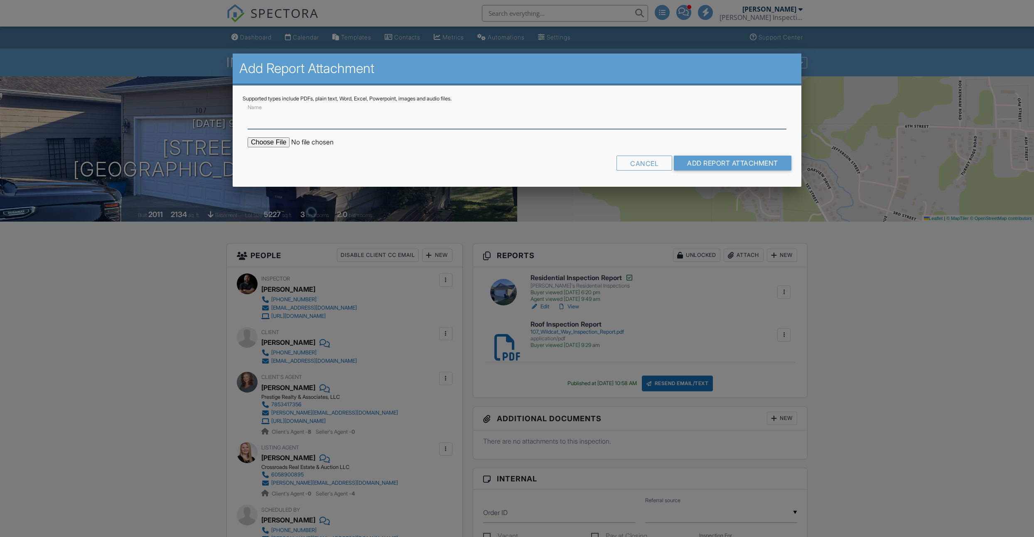
click at [290, 123] on input "Name" at bounding box center [517, 119] width 539 height 20
type input "Sewer Scope Report"
click at [280, 144] on input "file" at bounding box center [318, 142] width 141 height 10
type input "C:\fakepath\D&I 107_Wildcat_Way.pdf"
click at [720, 168] on input "Add Report Attachment" at bounding box center [733, 163] width 118 height 15
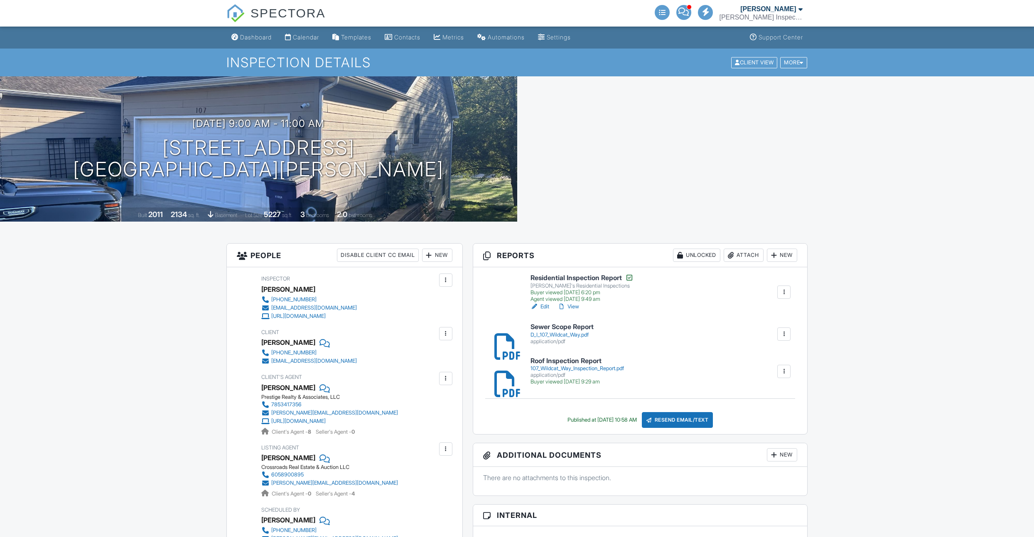
click at [543, 289] on div "Buyer viewed [DATE] 6:20 pm" at bounding box center [581, 292] width 103 height 7
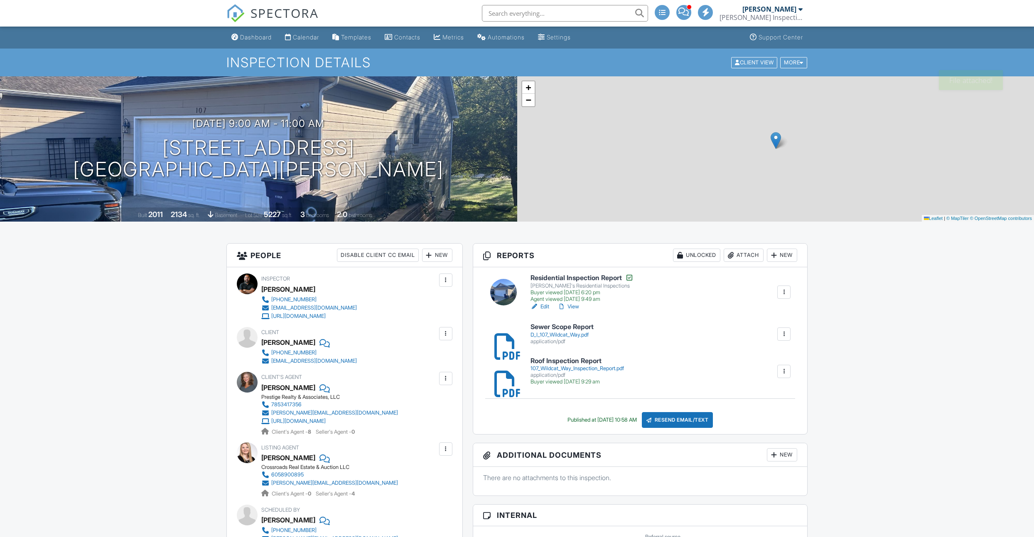
scroll to position [101, 0]
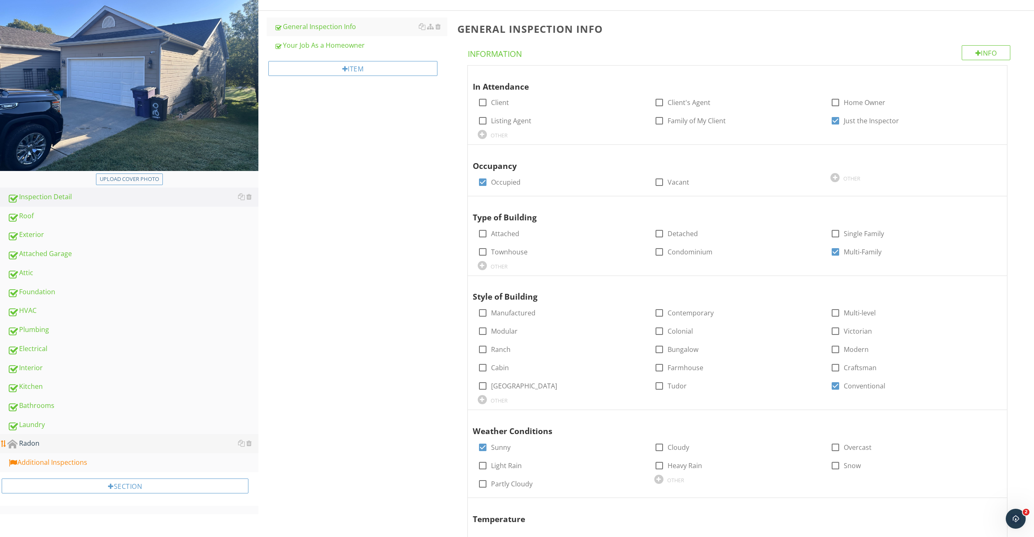
scroll to position [214, 0]
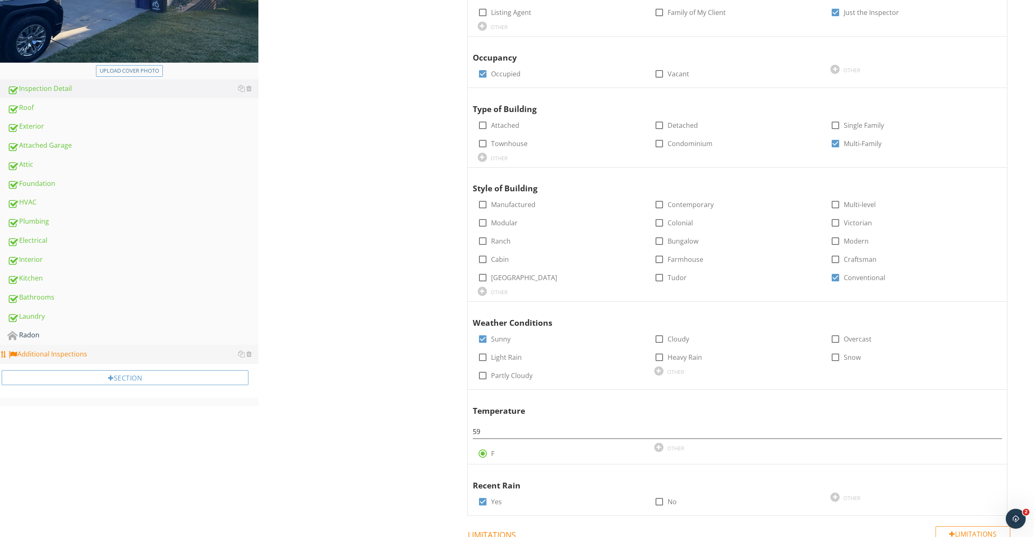
click at [64, 357] on div "Additional Inspections" at bounding box center [132, 354] width 251 height 11
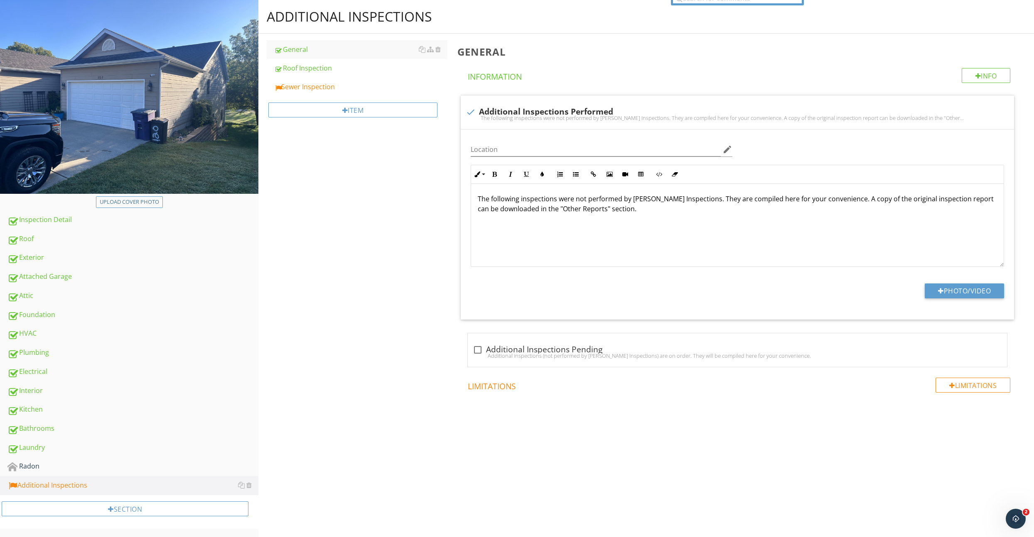
click at [326, 88] on div "Sewer Inspection" at bounding box center [360, 87] width 173 height 10
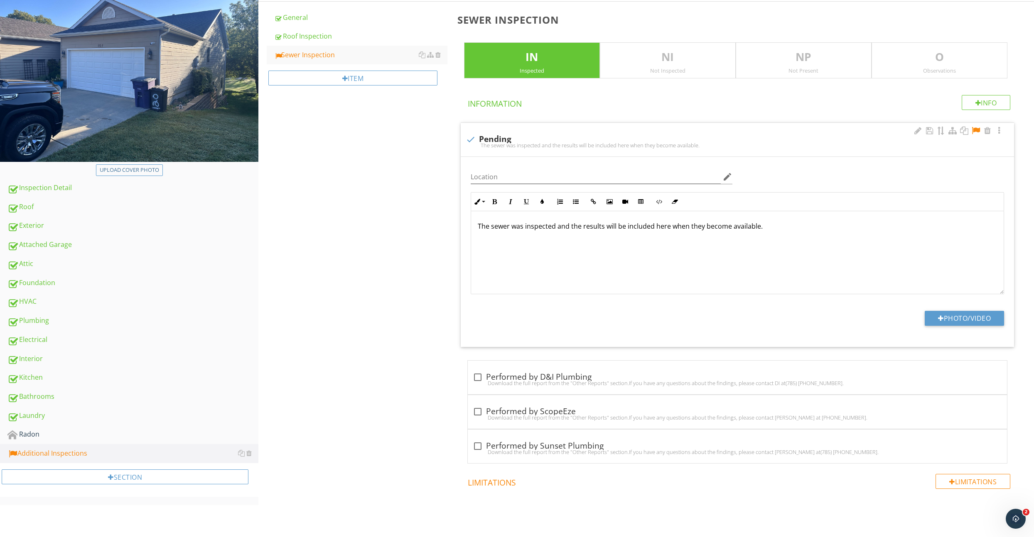
scroll to position [111, 0]
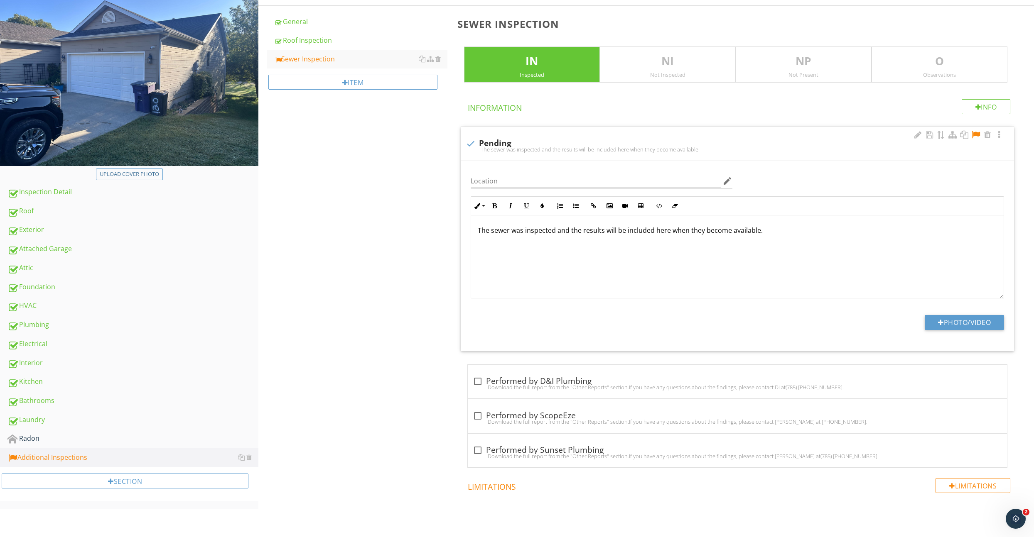
click at [975, 135] on div at bounding box center [976, 135] width 10 height 8
click at [476, 142] on div at bounding box center [471, 144] width 14 height 14
checkbox input "true"
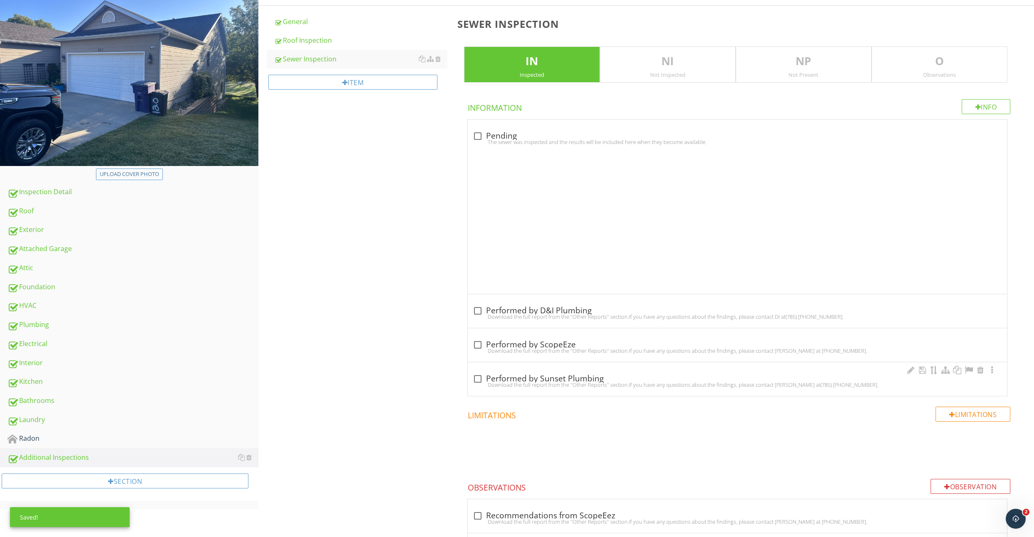
scroll to position [83, 0]
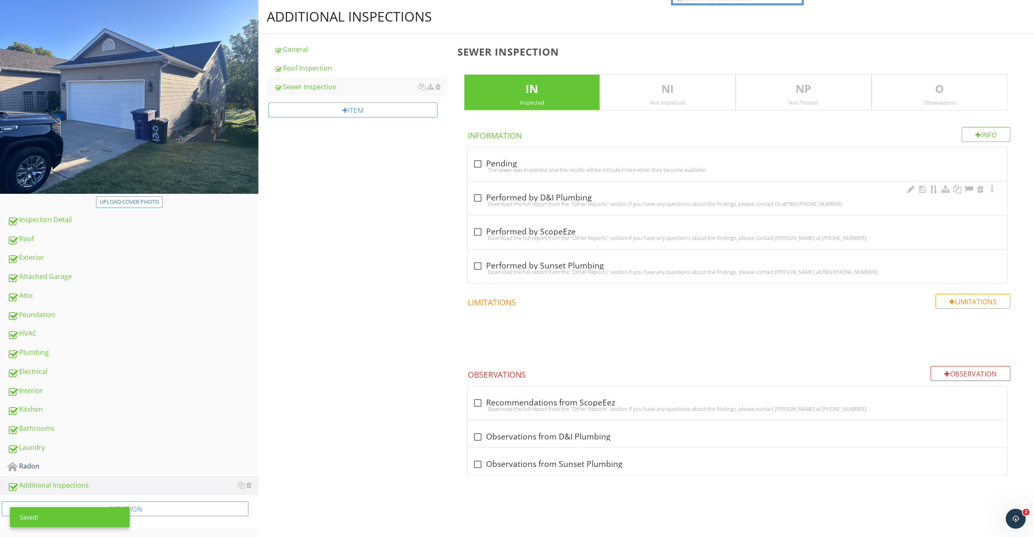
click at [486, 203] on div "Download the full report from the "Other Reports" section.If you have any quest…" at bounding box center [737, 204] width 529 height 7
checkbox input "true"
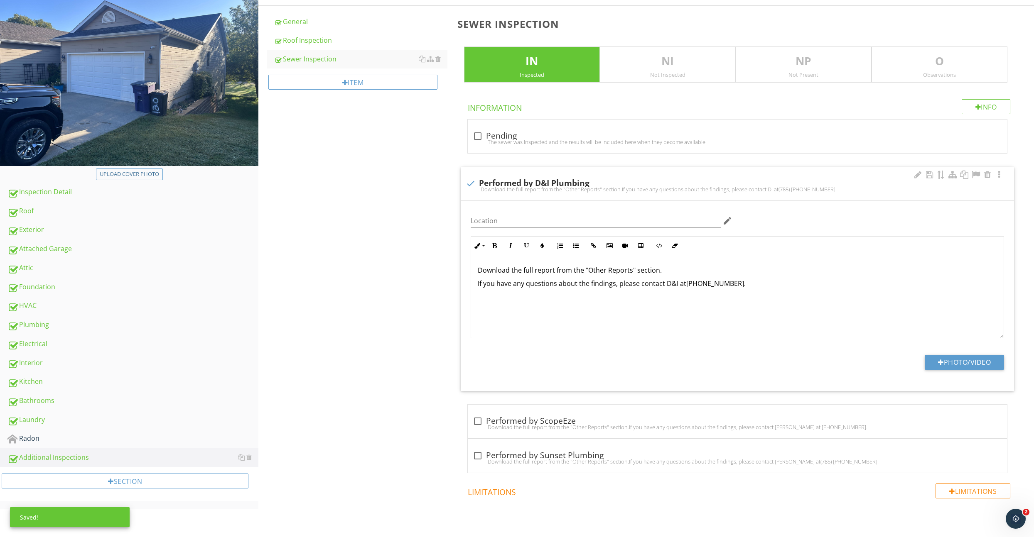
click at [727, 275] on p "Download the full report from the "Other Reports" section." at bounding box center [737, 270] width 519 height 10
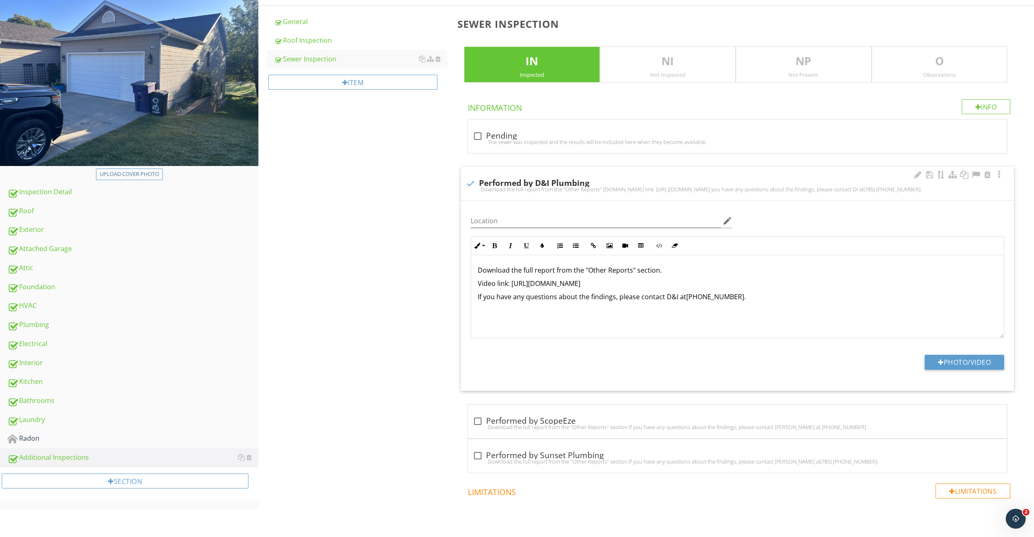
click at [518, 286] on p "Video link: https://youtu.be/rjegCu1KA5I" at bounding box center [737, 284] width 519 height 10
drag, startPoint x: 518, startPoint y: 286, endPoint x: 582, endPoint y: 285, distance: 64.8
click at [582, 285] on p "Video link: https://youtu.be/rjegCu1KA5I" at bounding box center [737, 284] width 519 height 10
copy p "https://youtu.be/rjegCu1KA5I"
click at [594, 248] on icon "button" at bounding box center [594, 246] width 6 height 6
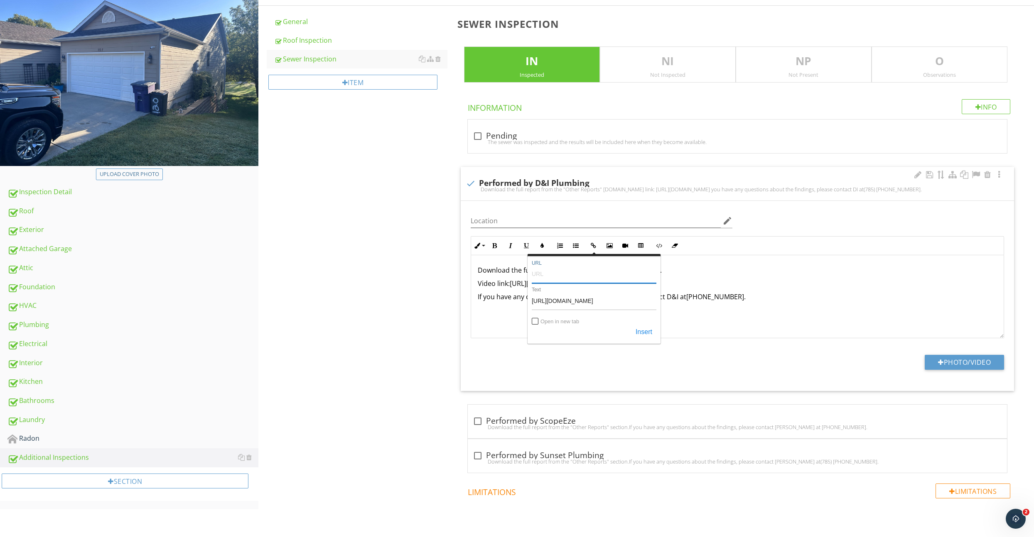
click at [537, 278] on input "URL" at bounding box center [594, 274] width 125 height 20
paste input "https://youtu.be/rjegCu1KA5I"
type input "https://youtu.be/rjegCu1KA5I"
click at [535, 322] on input "Open in new tab" at bounding box center [535, 322] width 7 height 7
checkbox input "true"
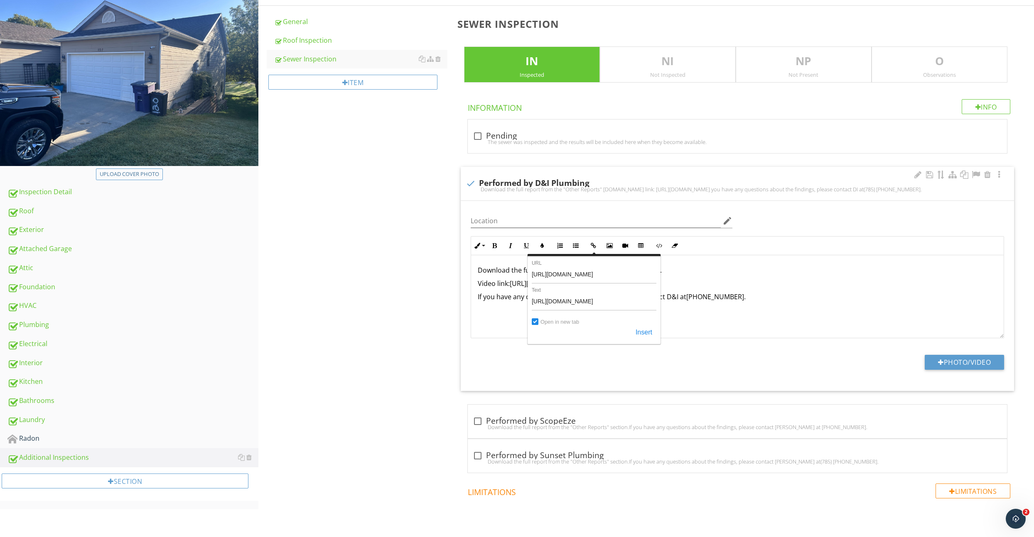
drag, startPoint x: 638, startPoint y: 331, endPoint x: 621, endPoint y: 331, distance: 16.2
click at [638, 331] on button "Insert" at bounding box center [643, 332] width 25 height 15
click at [563, 324] on div "Download the full report from the "Other Reports" section. Video link: https://…" at bounding box center [737, 296] width 532 height 83
drag, startPoint x: 608, startPoint y: 284, endPoint x: 476, endPoint y: 284, distance: 131.2
click at [477, 284] on div "Download the full report from the "Other Reports" section. Video link: https://…" at bounding box center [737, 296] width 532 height 83
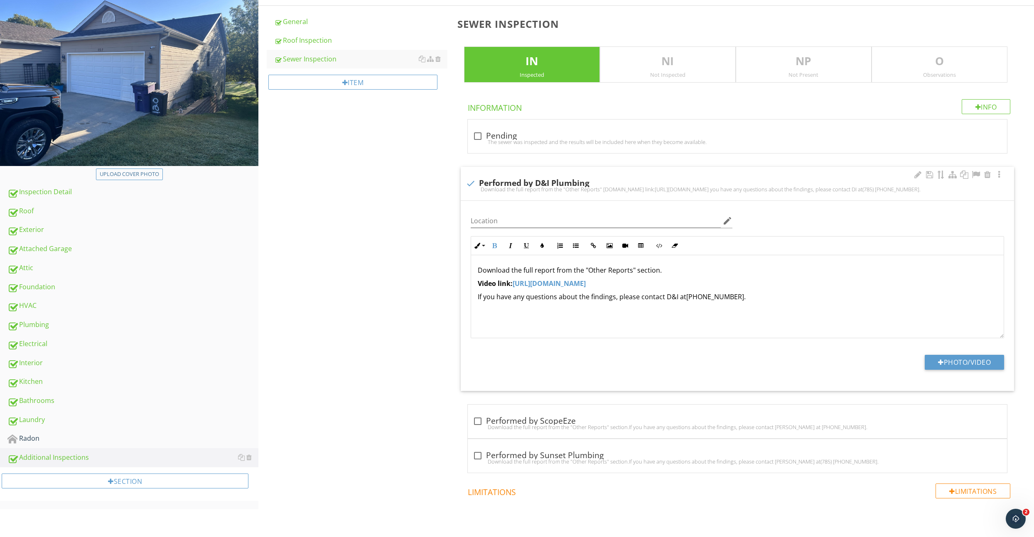
click at [545, 310] on div "Download the full report from the "Other Reports" section. Video link: https://…" at bounding box center [737, 296] width 532 height 83
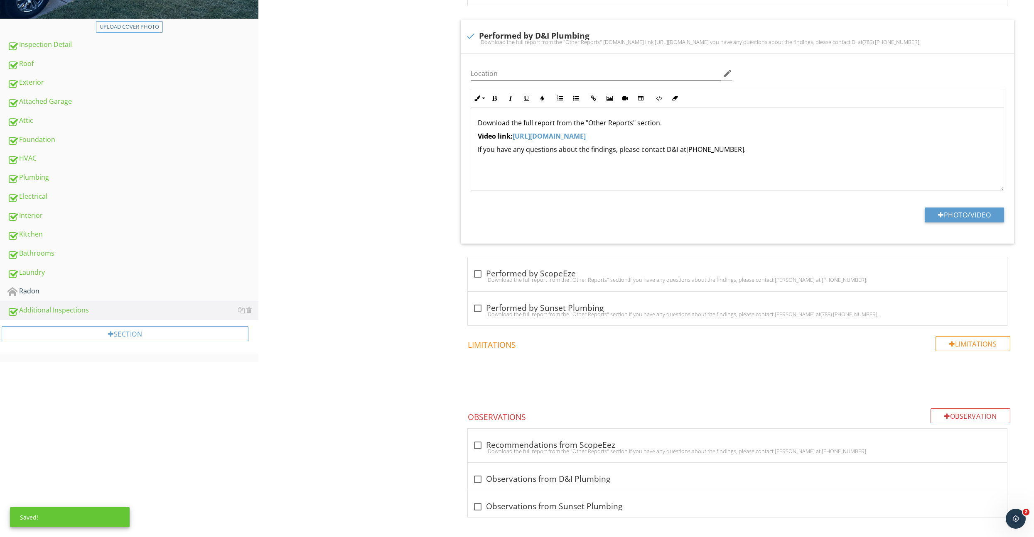
scroll to position [0, 0]
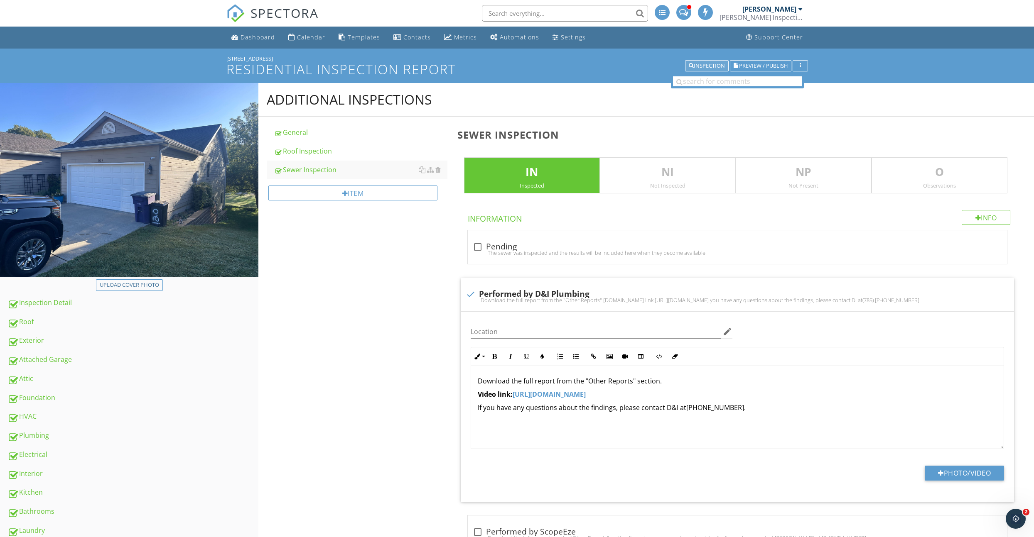
click at [702, 66] on div "Inspection" at bounding box center [707, 66] width 36 height 6
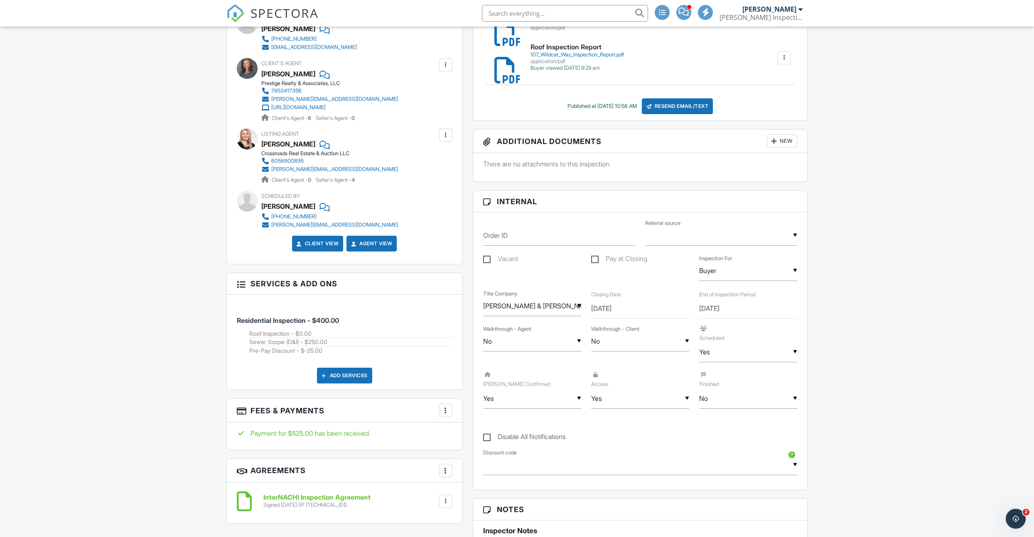
scroll to position [317, 0]
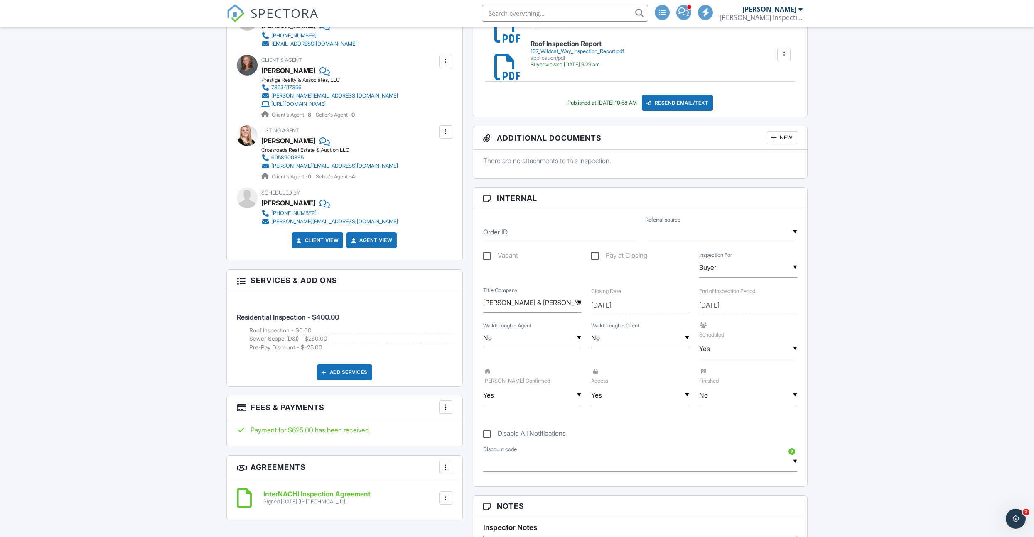
click at [730, 400] on div "▼ No N/A Yes No N/A Yes No" at bounding box center [748, 395] width 98 height 20
click at [723, 437] on span "Yes" at bounding box center [719, 438] width 24 height 21
type input "Yes"
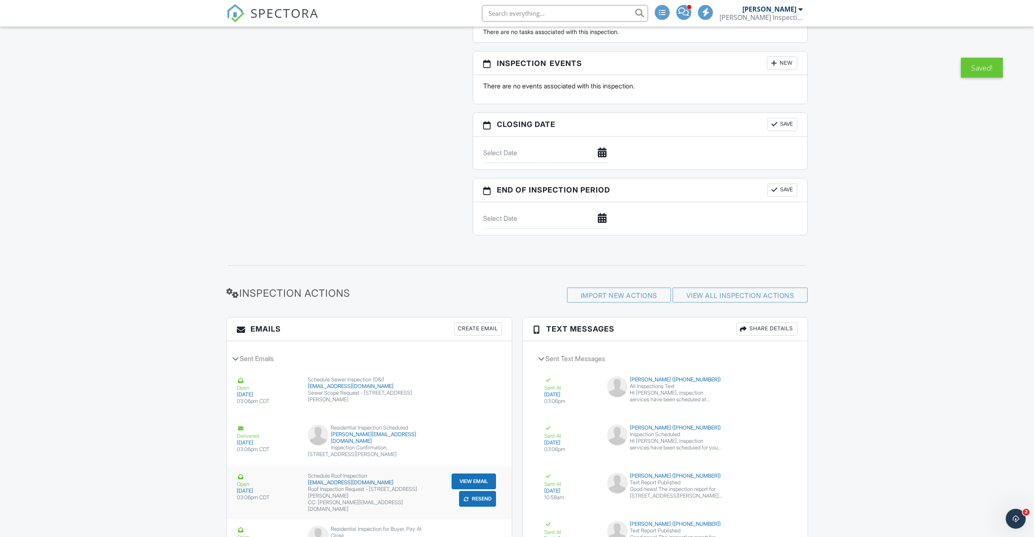
scroll to position [1042, 0]
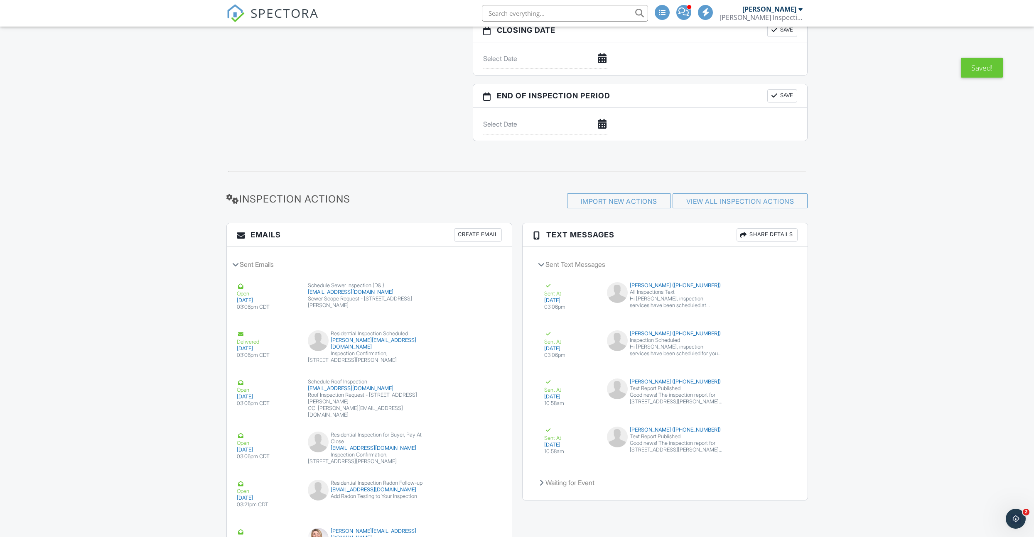
click at [474, 233] on div "Create Email" at bounding box center [478, 234] width 48 height 13
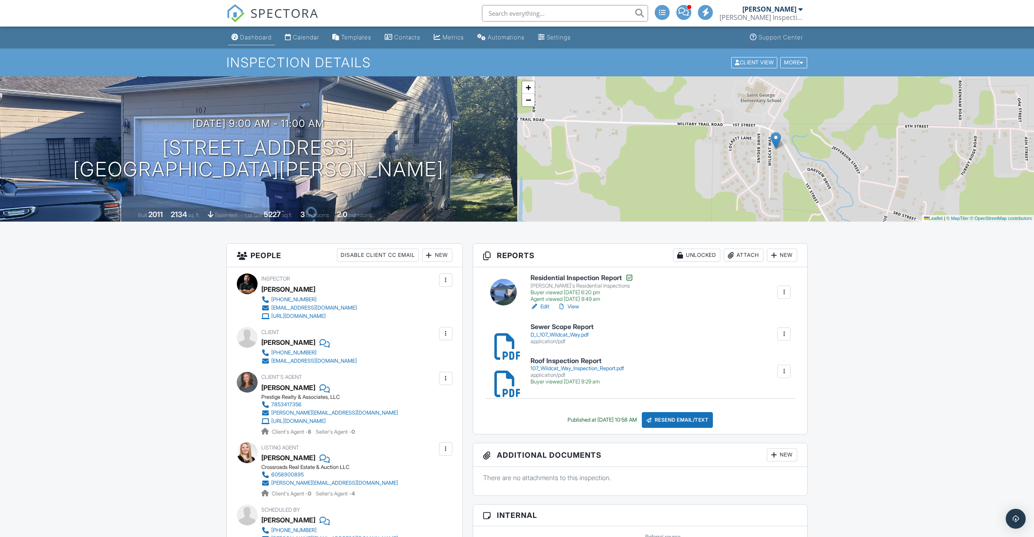
click at [260, 39] on div "Dashboard" at bounding box center [256, 37] width 32 height 7
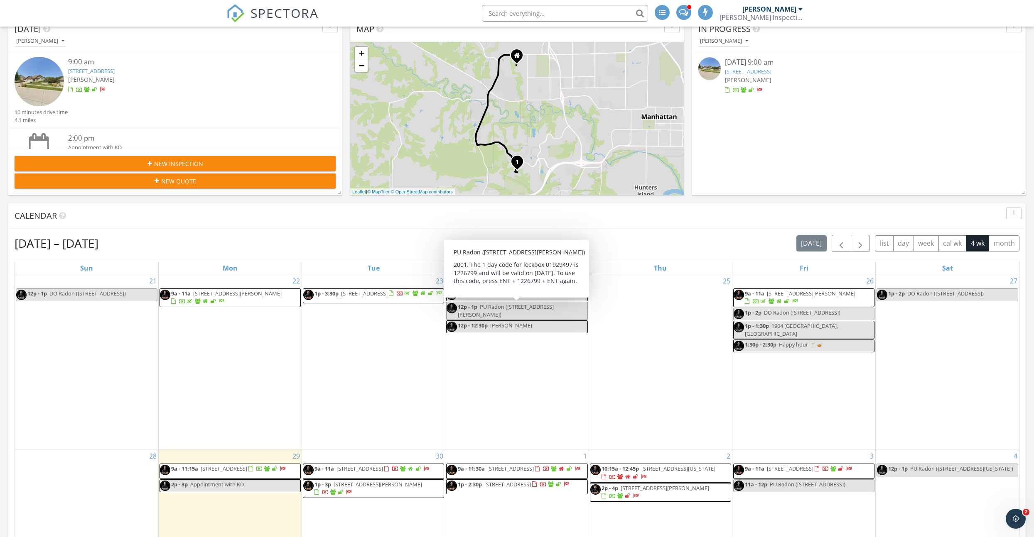
scroll to position [299, 0]
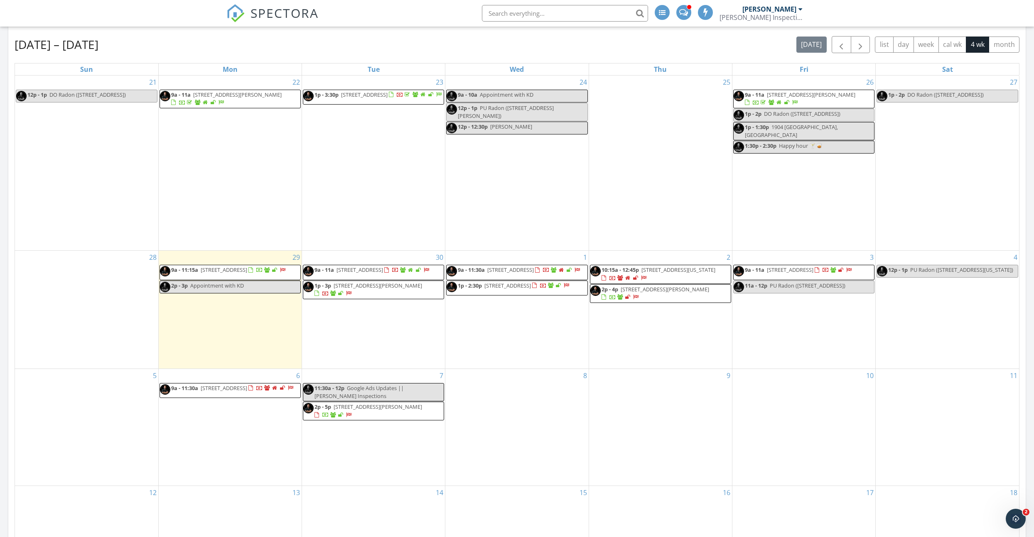
click at [657, 302] on span "2p - 4p [STREET_ADDRESS][PERSON_NAME]" at bounding box center [660, 294] width 140 height 16
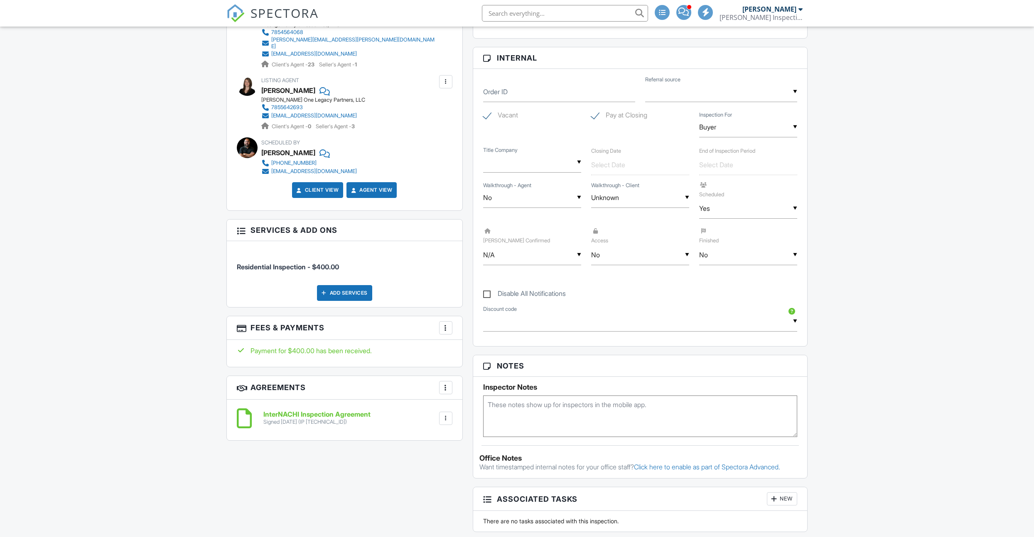
drag, startPoint x: 514, startPoint y: 409, endPoint x: 509, endPoint y: 409, distance: 4.6
click at [514, 409] on div "Reports Unlocked Attach New Residential Inspection Report Lincoln's Residential…" at bounding box center [640, 302] width 345 height 863
click at [509, 409] on textarea at bounding box center [640, 417] width 314 height 42
paste textarea "1987"
type textarea "1987"
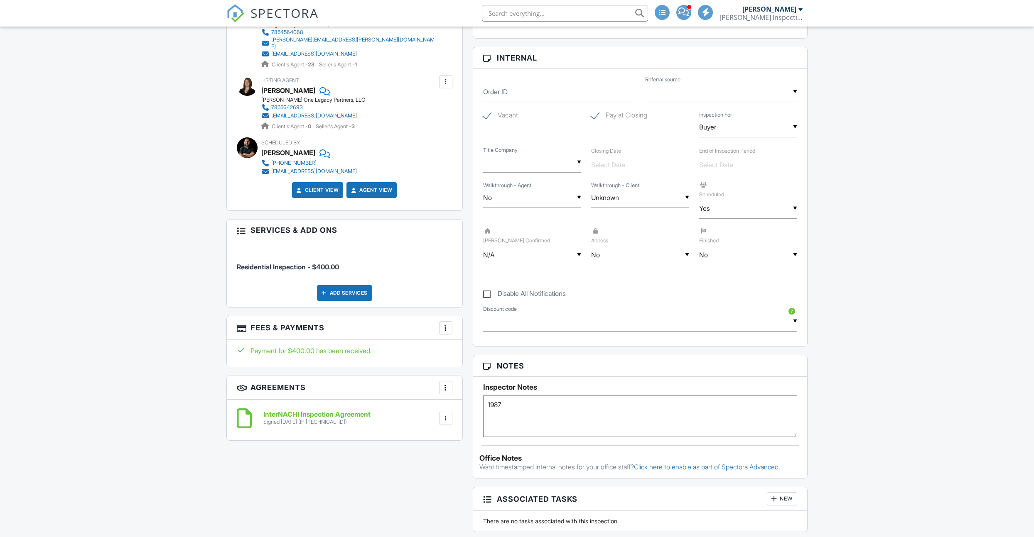
click at [454, 449] on div "All emails and texts are disabled for this inspection! All emails and texts hav…" at bounding box center [516, 302] width 591 height 863
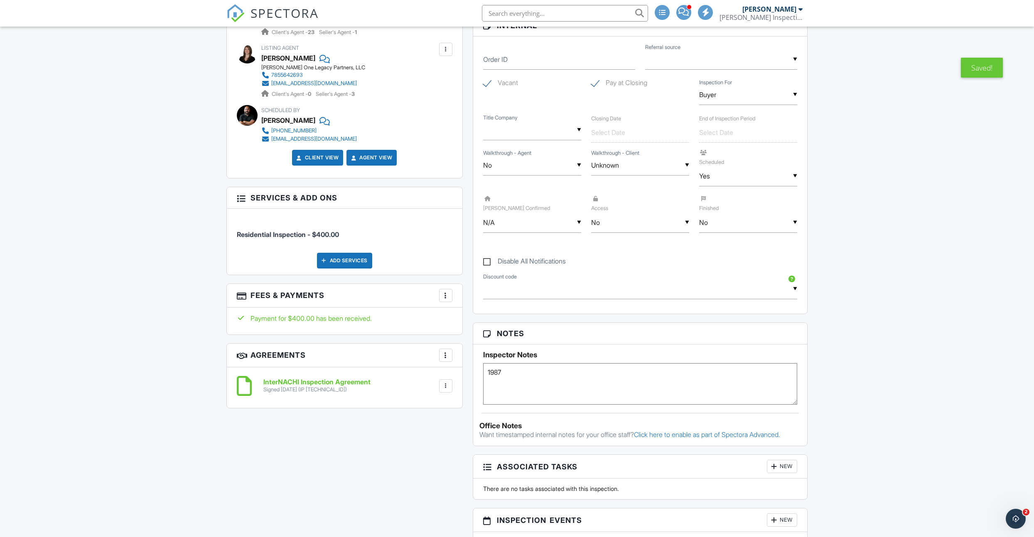
scroll to position [258, 0]
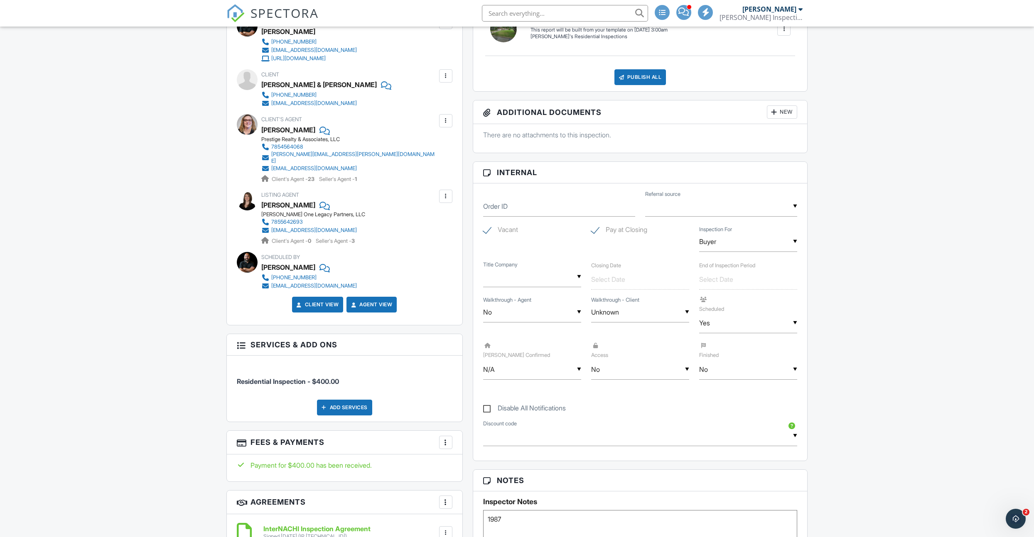
click at [606, 372] on div "▼ No N/A Yes No N/A Yes No" at bounding box center [640, 370] width 98 height 20
click at [610, 408] on span "Yes" at bounding box center [611, 412] width 24 height 21
type input "Yes"
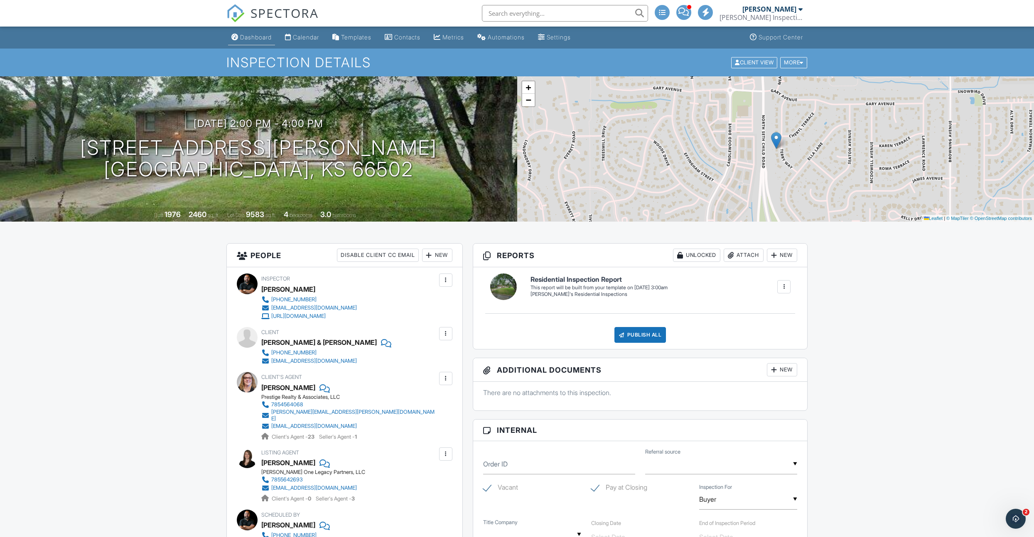
click at [250, 39] on div "Dashboard" at bounding box center [256, 37] width 32 height 7
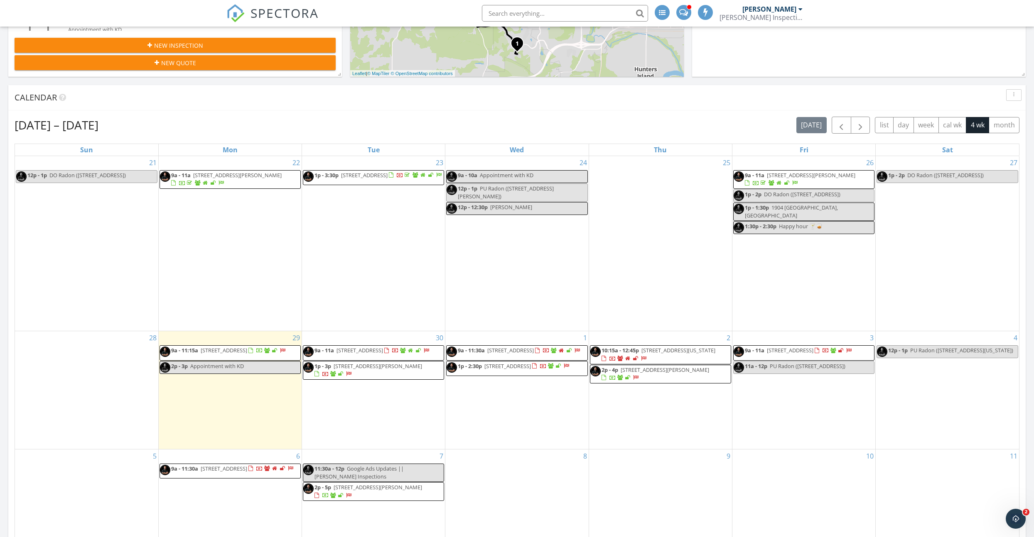
scroll to position [259, 0]
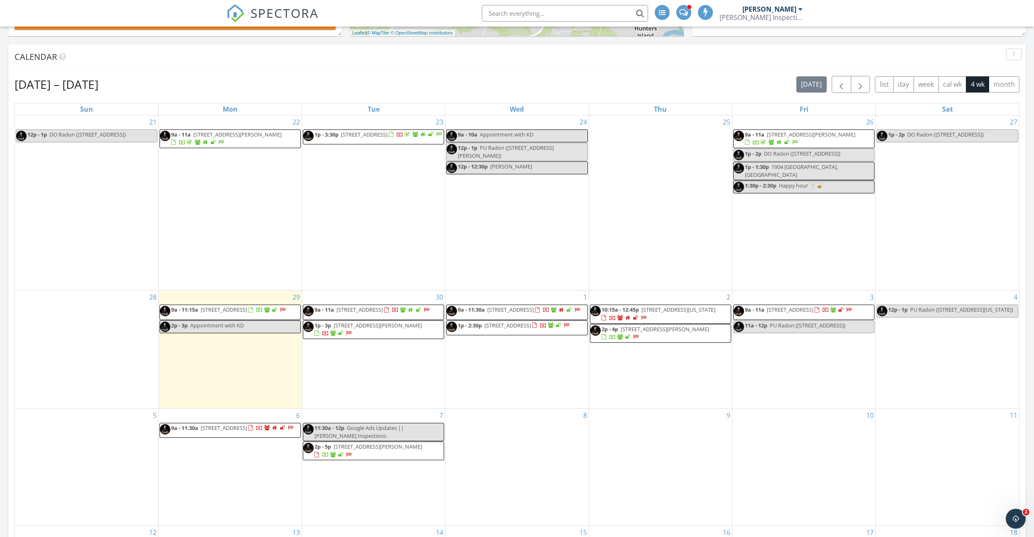
click at [791, 314] on span "[STREET_ADDRESS]" at bounding box center [790, 309] width 47 height 7
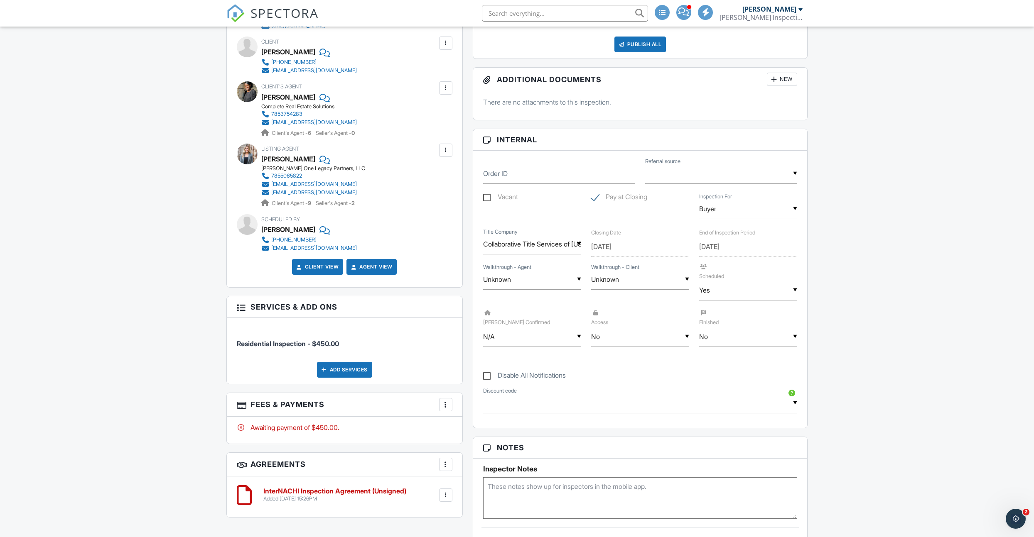
scroll to position [361, 0]
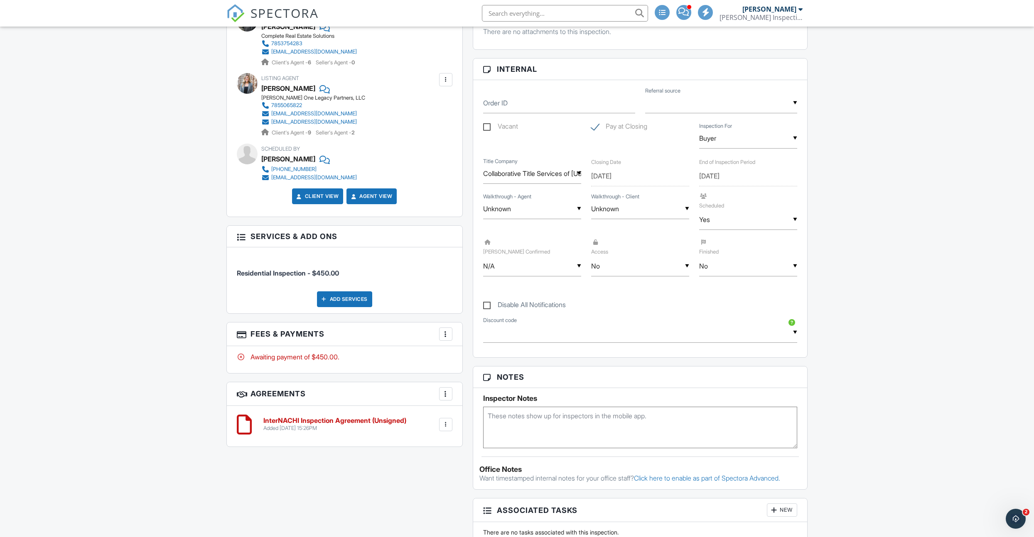
click at [510, 430] on textarea at bounding box center [640, 428] width 314 height 42
paste textarea "Code is 2630"
type textarea "Code is 2630"
click at [603, 267] on div "▼ No N/A Yes No N/A Yes No" at bounding box center [640, 266] width 98 height 20
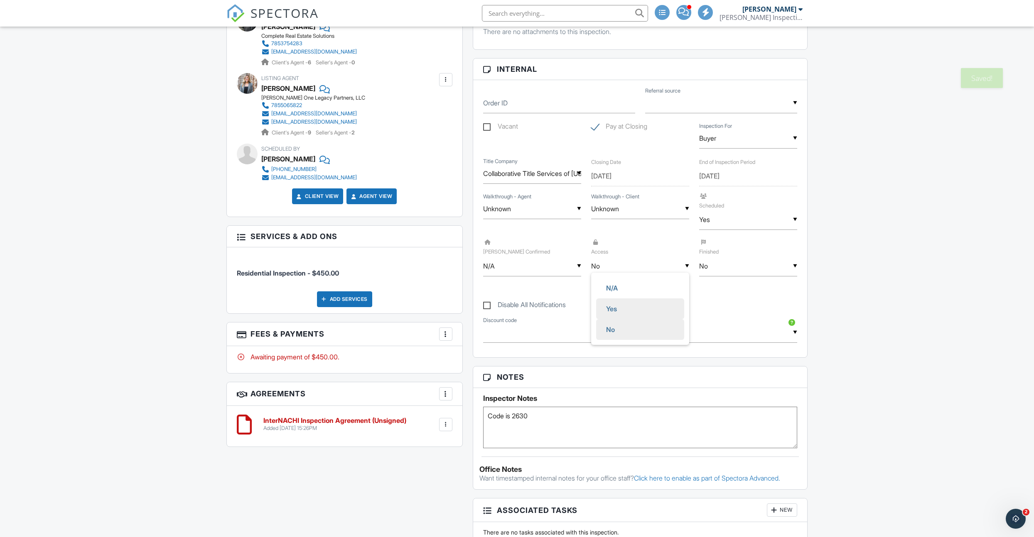
click at [611, 304] on span "Yes" at bounding box center [611, 309] width 24 height 21
type input "Yes"
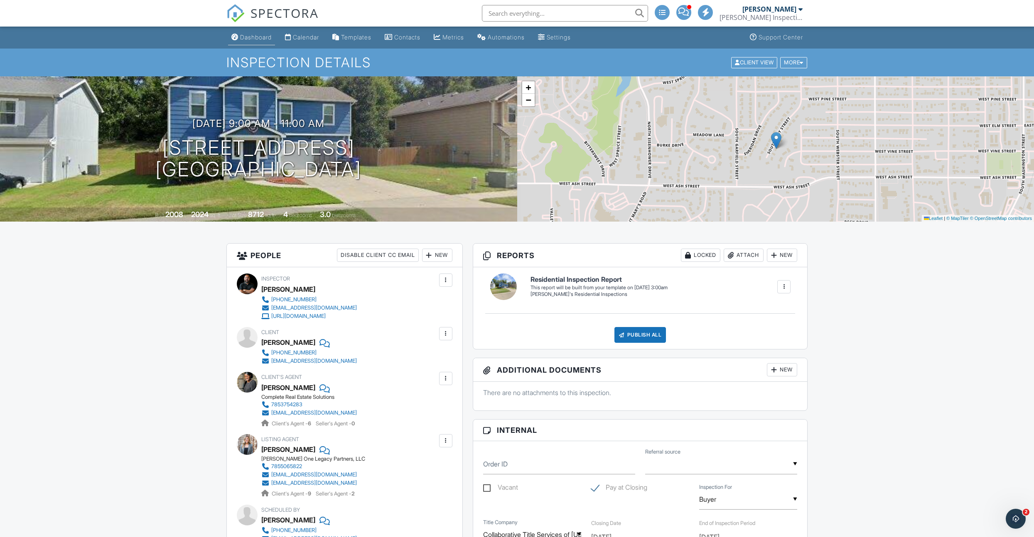
click at [250, 42] on link "Dashboard" at bounding box center [251, 37] width 47 height 15
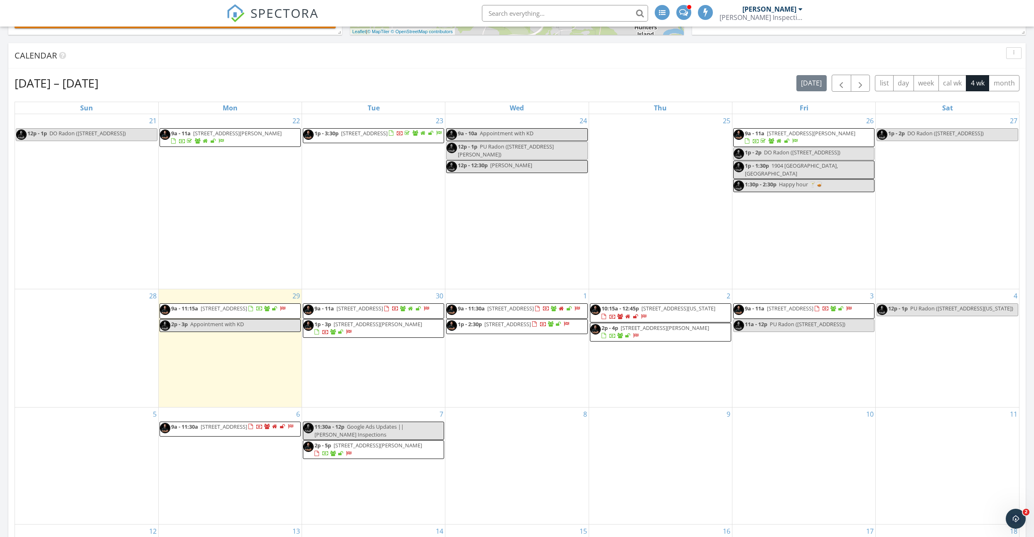
scroll to position [263, 0]
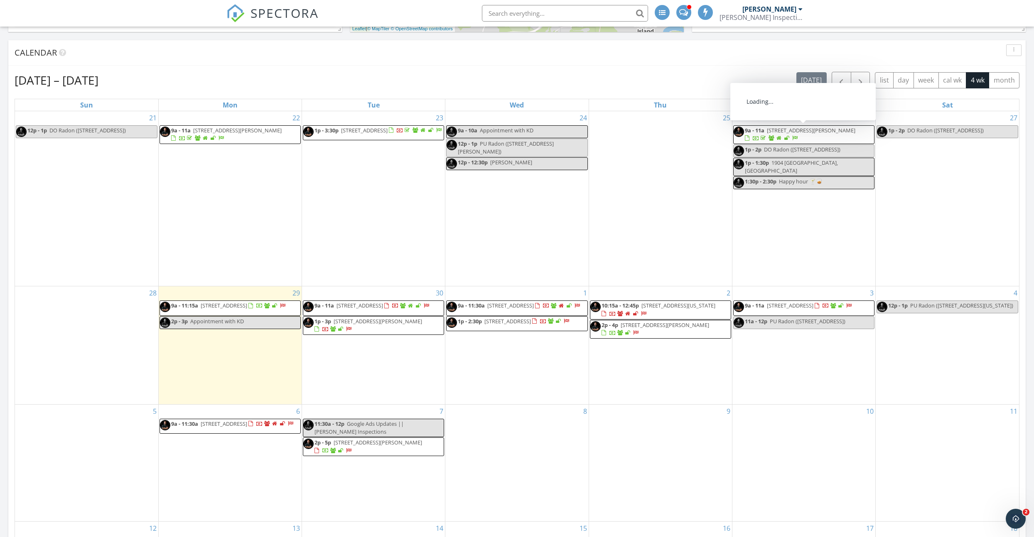
click at [812, 134] on span "[STREET_ADDRESS][PERSON_NAME]" at bounding box center [811, 130] width 88 height 7
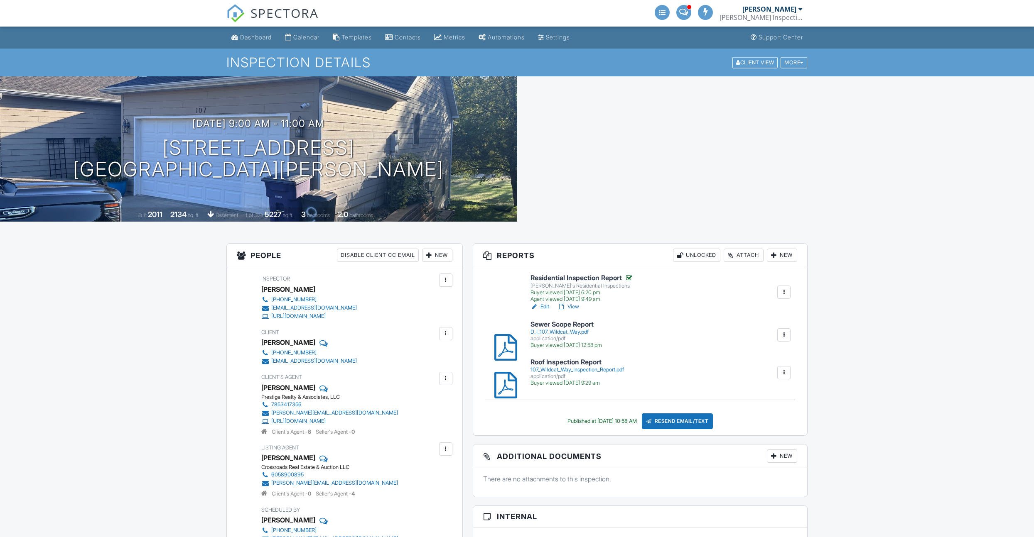
click at [252, 38] on div "Dashboard" at bounding box center [256, 37] width 32 height 7
